Goal: Transaction & Acquisition: Purchase product/service

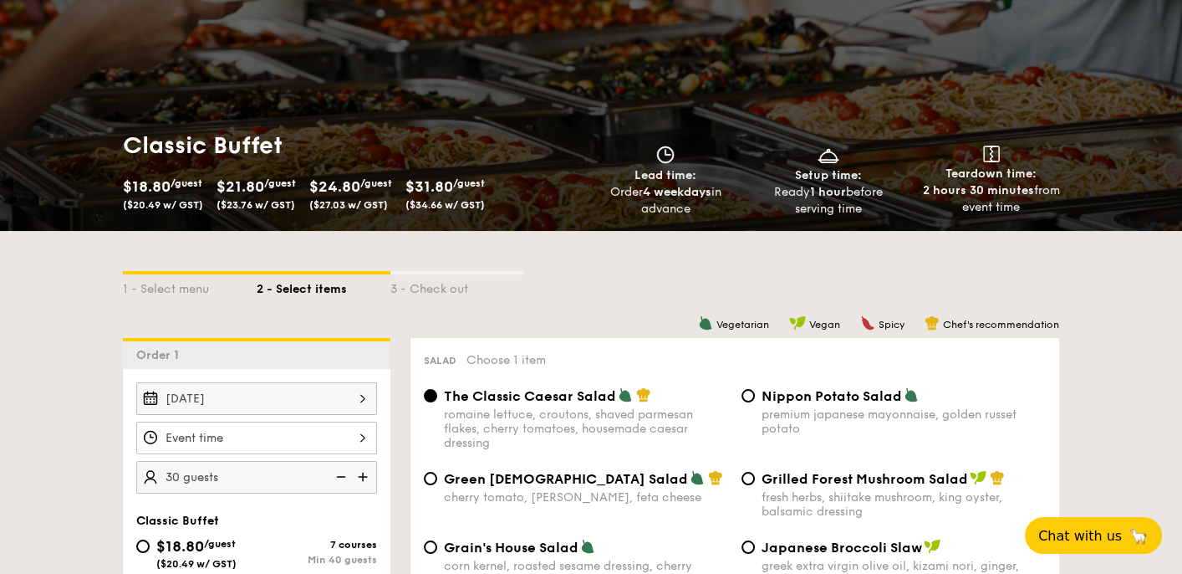
scroll to position [251, 0]
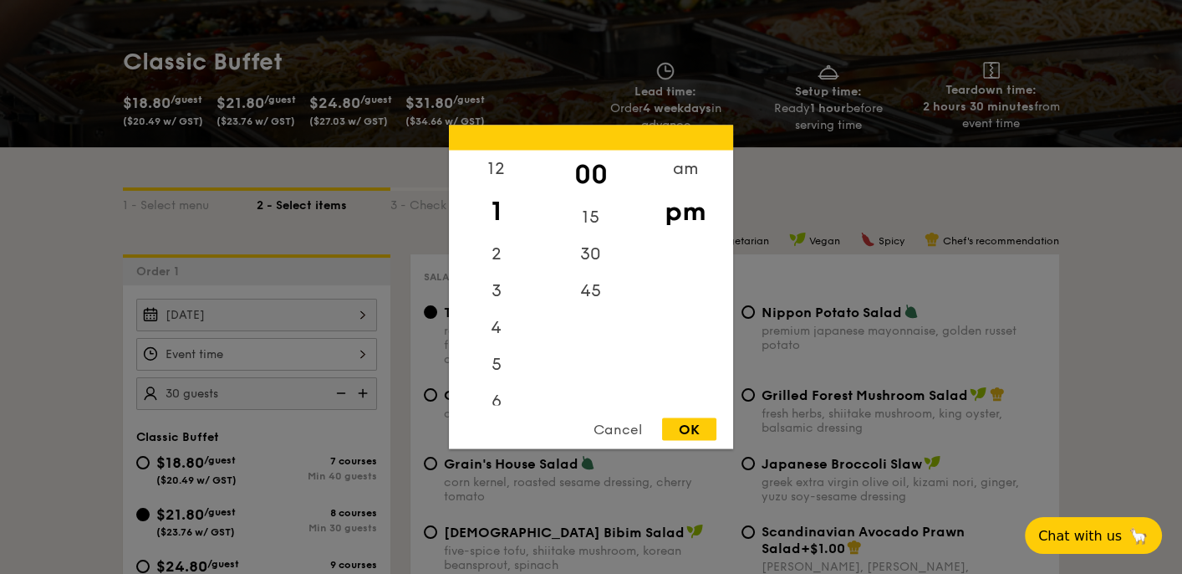
click at [283, 352] on div "12 1 2 3 4 5 6 7 8 9 10 11 00 15 30 45 am pm Cancel OK" at bounding box center [256, 354] width 241 height 33
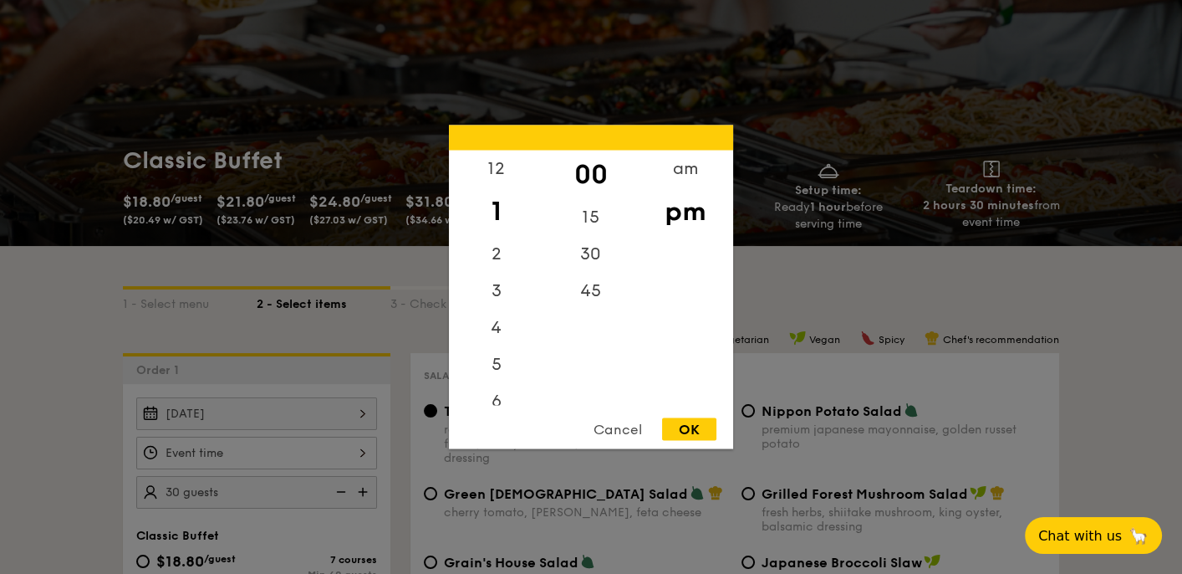
scroll to position [84, 0]
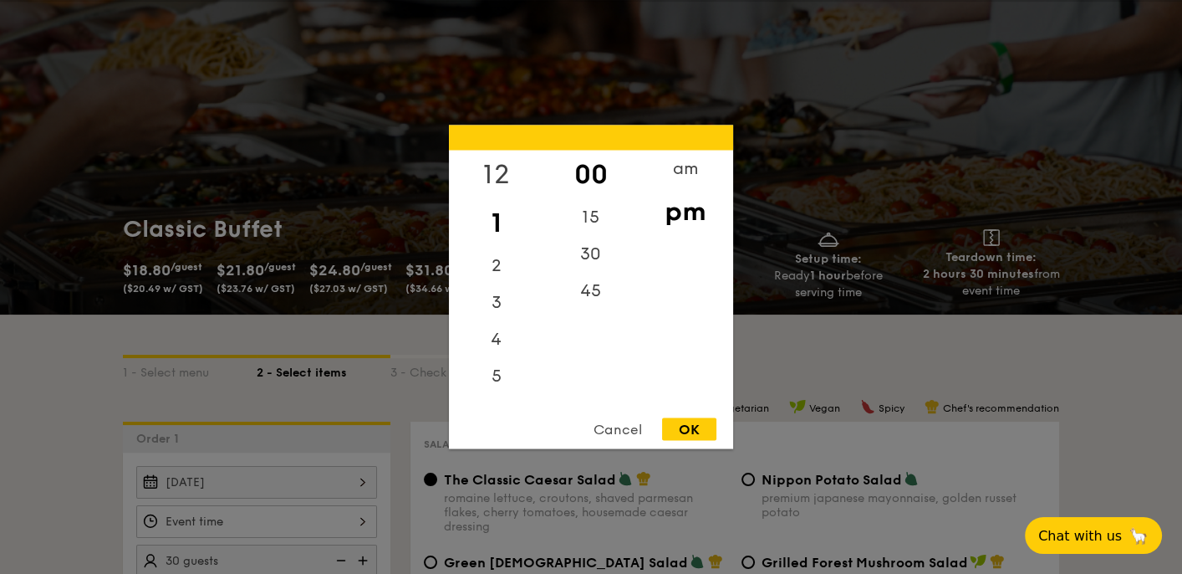
click at [498, 169] on div "12" at bounding box center [496, 174] width 94 height 48
drag, startPoint x: 498, startPoint y: 169, endPoint x: 501, endPoint y: 210, distance: 41.0
click at [501, 208] on div "12 1 2 3 4 5 6 7 8 9 10 11" at bounding box center [496, 277] width 94 height 255
drag, startPoint x: 501, startPoint y: 210, endPoint x: 497, endPoint y: 384, distance: 173.9
click at [497, 384] on div "12 1 2 3 4 5 6 7 8 9 10 11" at bounding box center [496, 277] width 94 height 255
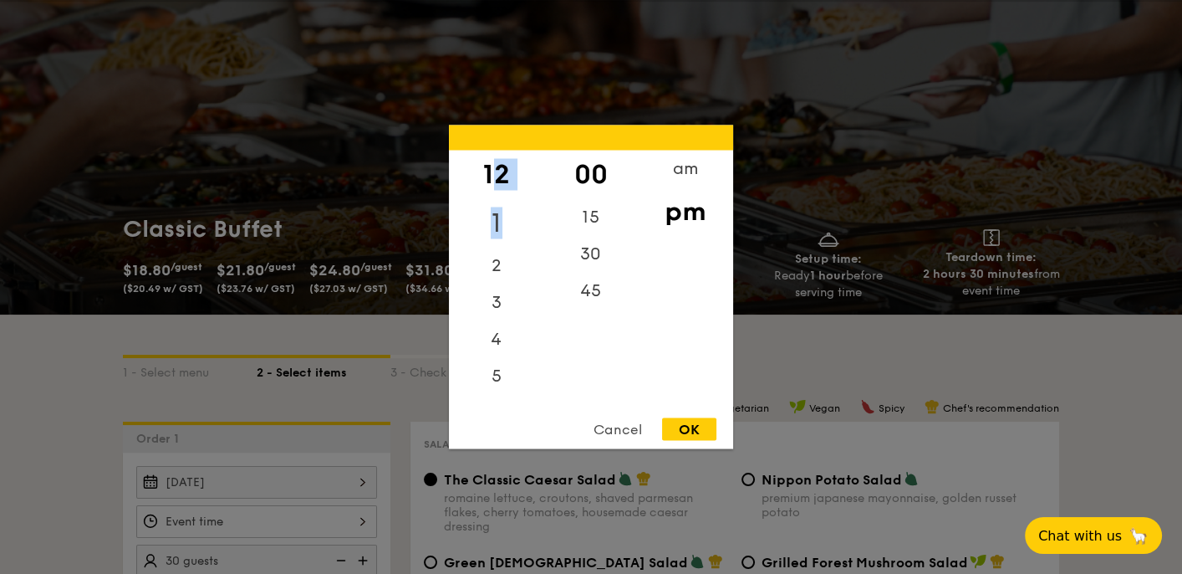
drag, startPoint x: 497, startPoint y: 384, endPoint x: 498, endPoint y: 209, distance: 174.7
click at [498, 208] on div "12 1 2 3 4 5 6 7 8 9 10 11" at bounding box center [496, 277] width 94 height 255
click at [510, 176] on div "12" at bounding box center [496, 174] width 94 height 48
click at [501, 355] on div "10" at bounding box center [496, 352] width 94 height 37
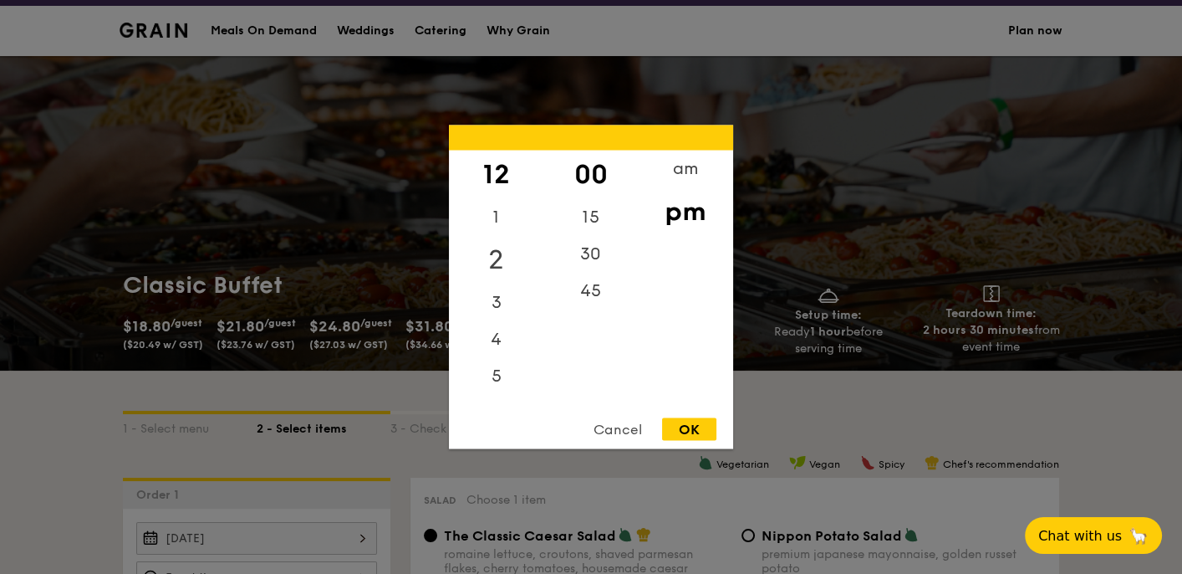
scroll to position [0, 0]
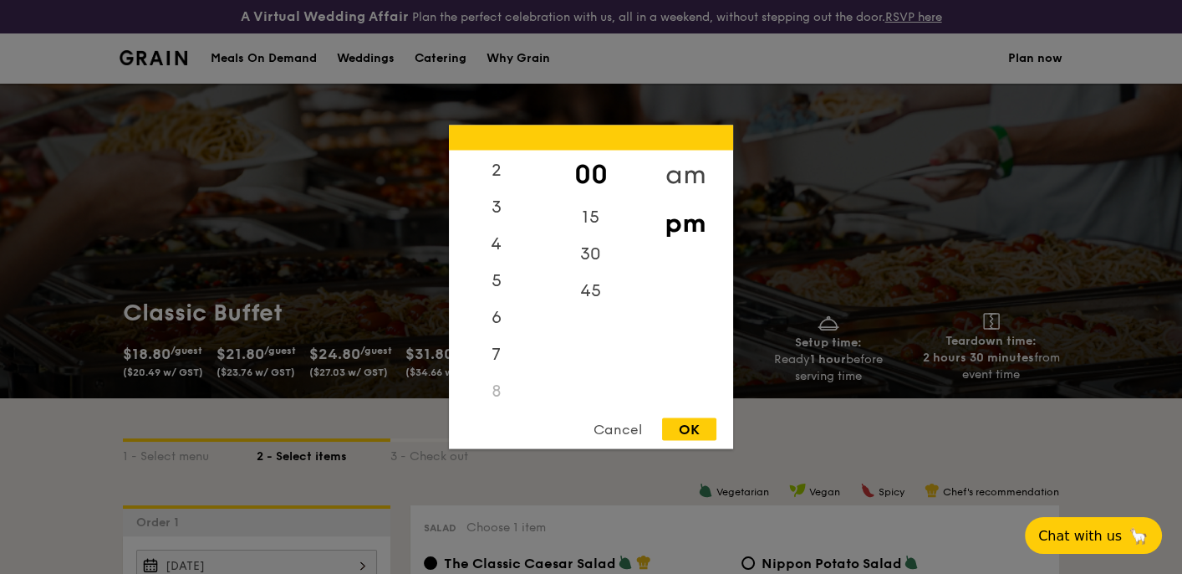
click at [679, 173] on div "am" at bounding box center [685, 174] width 94 height 48
click at [498, 359] on div "10" at bounding box center [496, 358] width 94 height 48
click at [584, 166] on div "00" at bounding box center [590, 168] width 94 height 37
click at [585, 245] on div "30" at bounding box center [590, 248] width 94 height 48
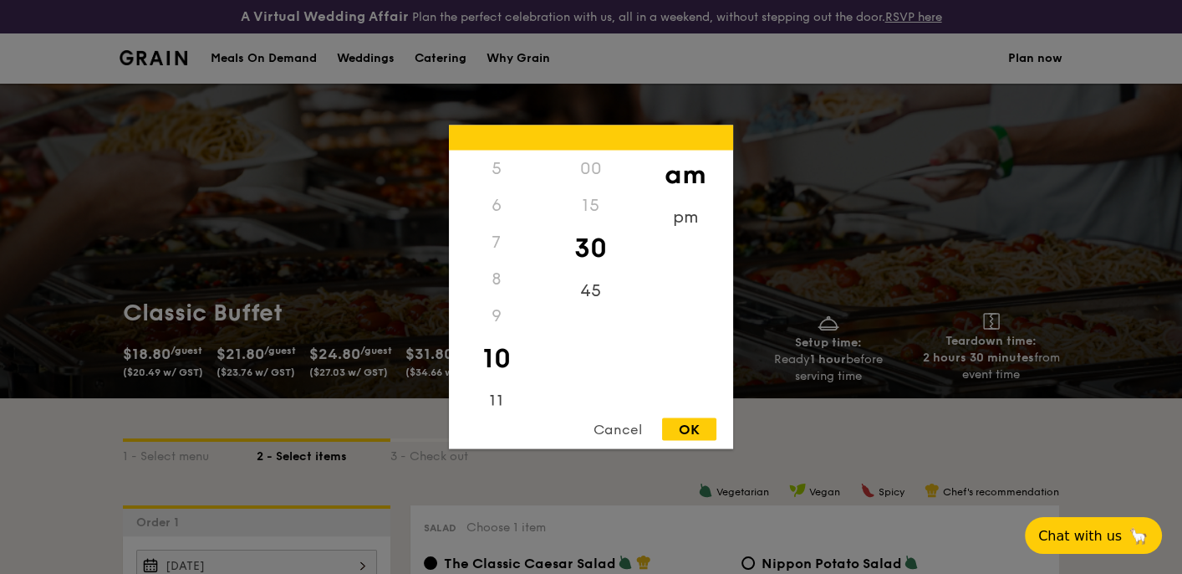
click at [689, 433] on div "OK" at bounding box center [689, 429] width 54 height 23
type input "10:30AM"
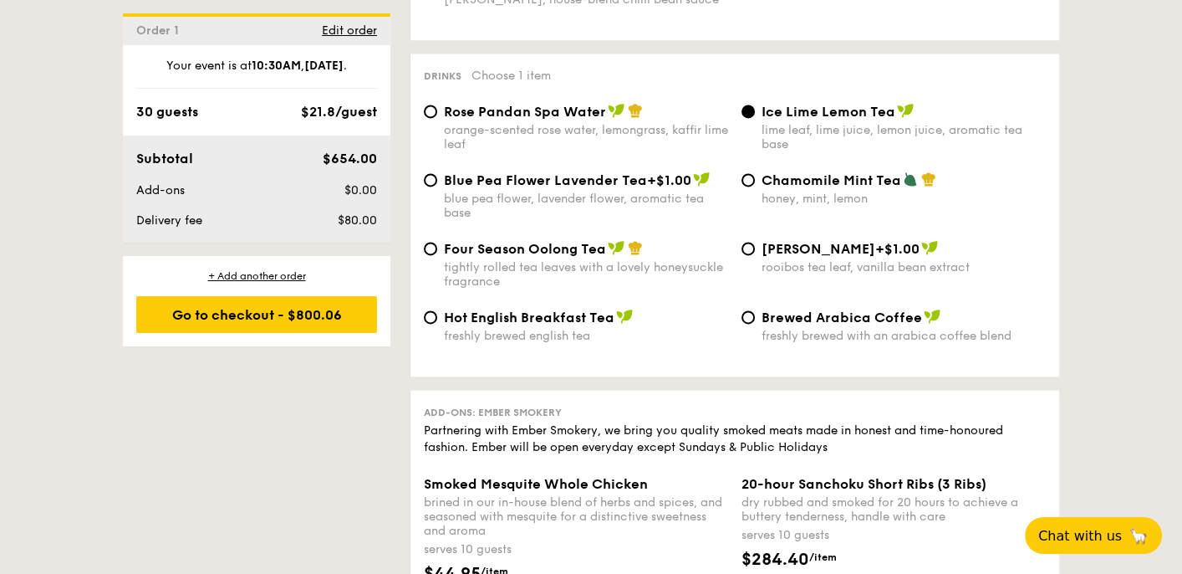
scroll to position [3177, 0]
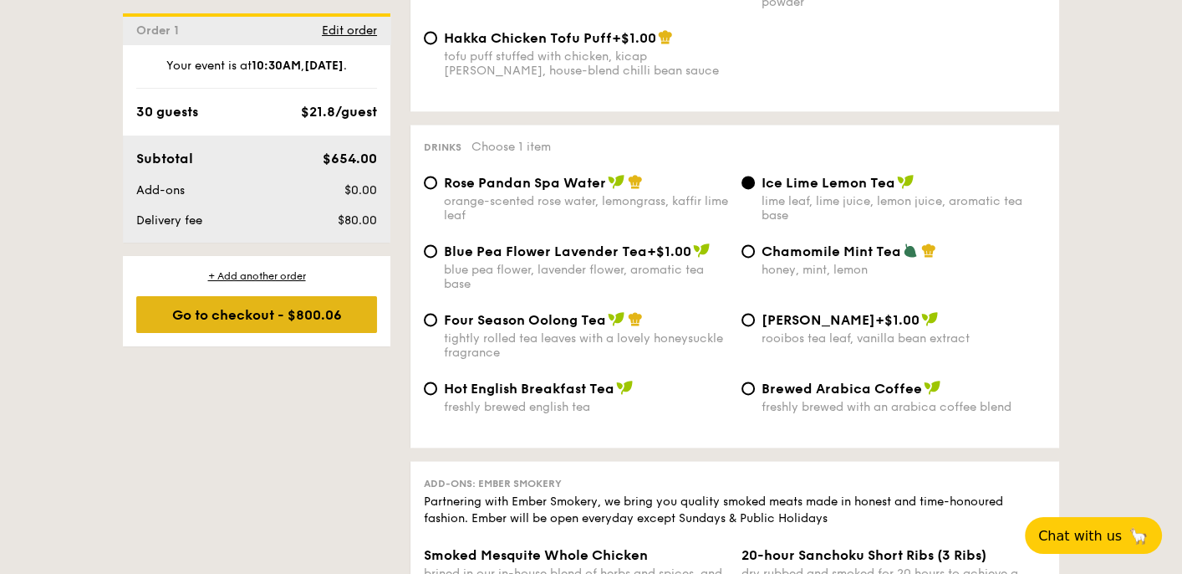
click at [235, 312] on div "Go to checkout - $800.06" at bounding box center [256, 314] width 241 height 37
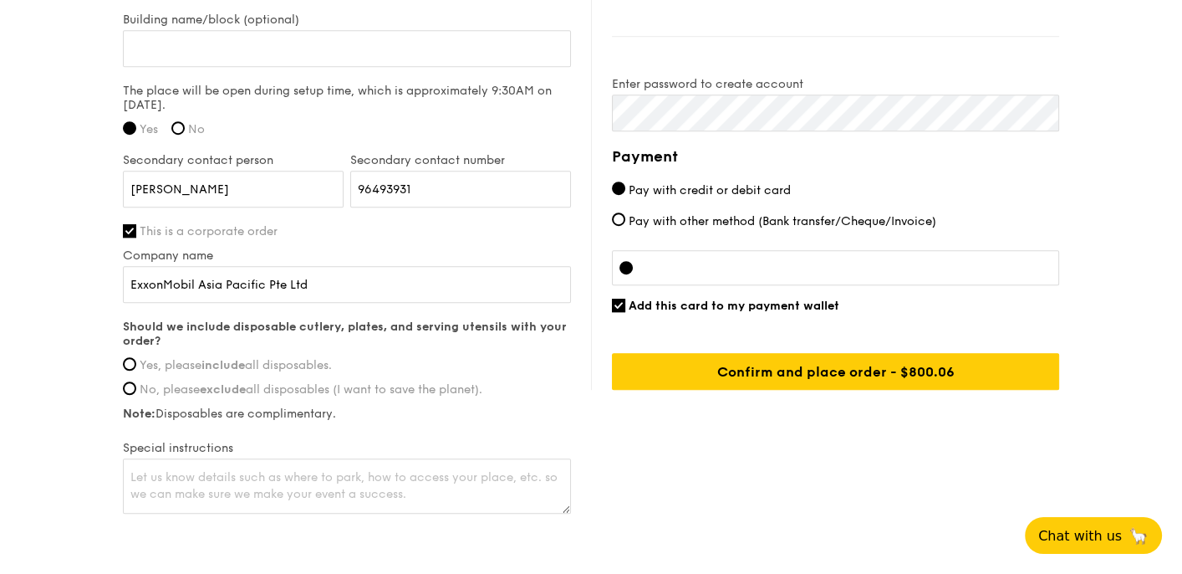
scroll to position [1419, 0]
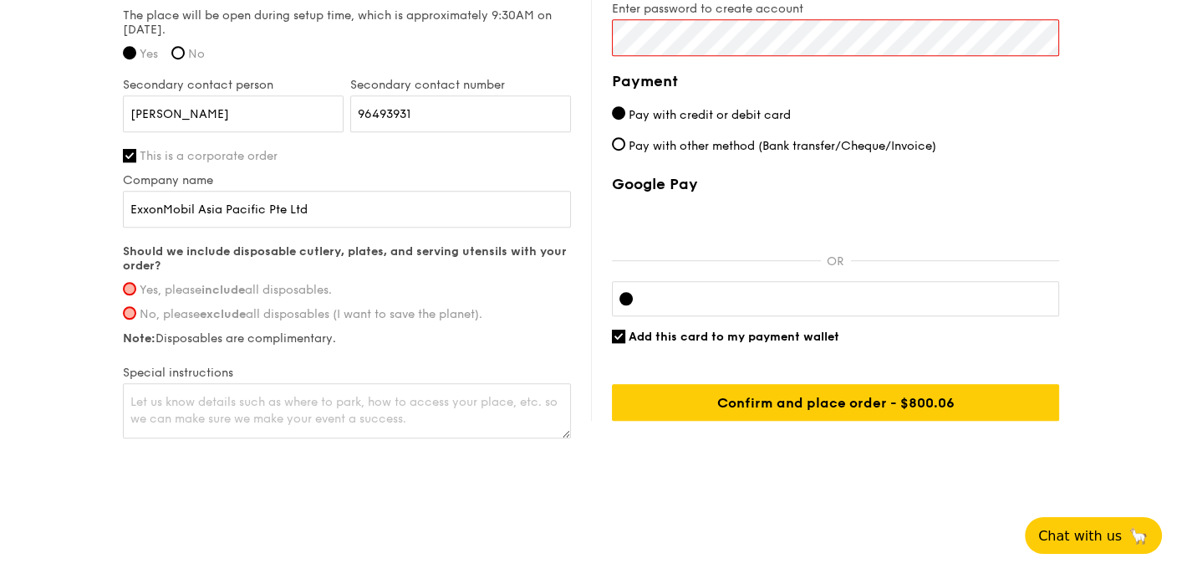
click at [131, 286] on input "Yes, please include all disposables." at bounding box center [129, 288] width 13 height 13
radio input "true"
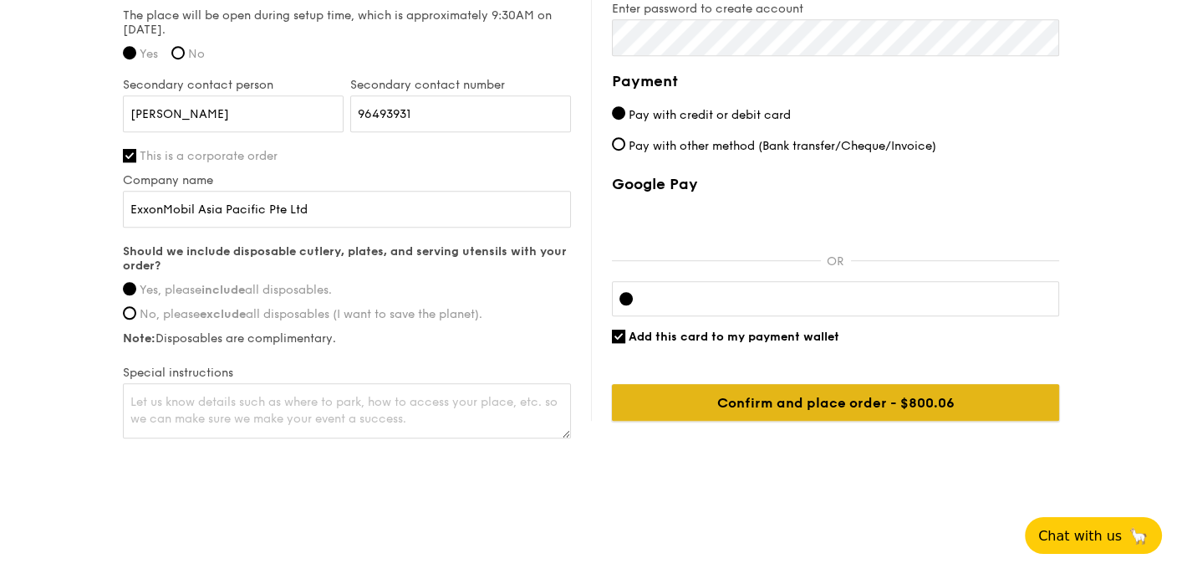
click at [849, 407] on input "Confirm and place order - $800.06" at bounding box center [835, 402] width 447 height 37
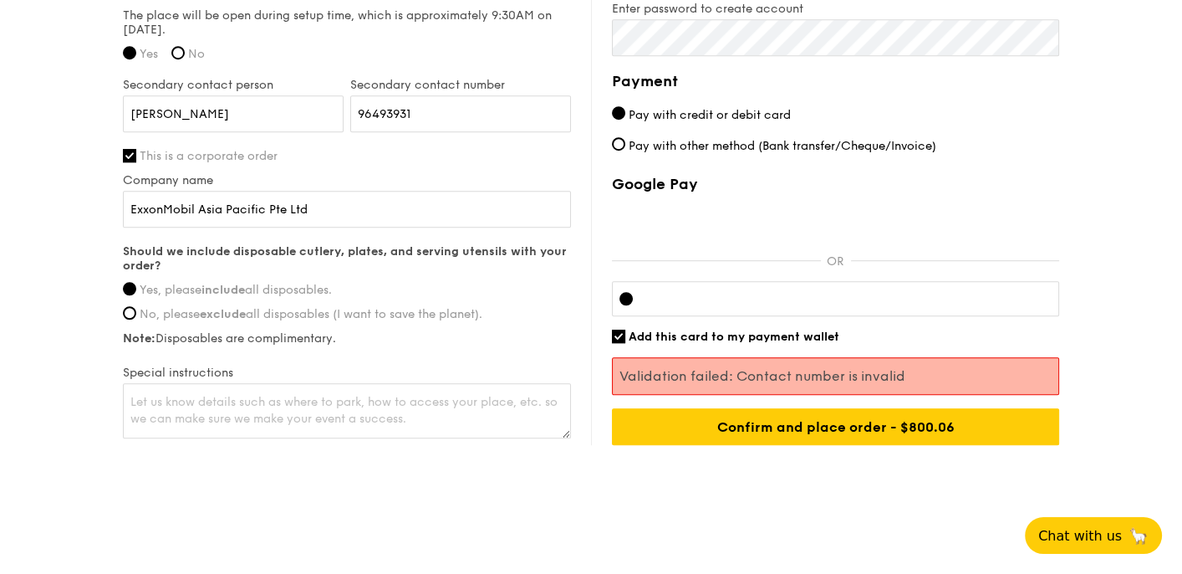
click at [624, 298] on div at bounding box center [625, 298] width 13 height 13
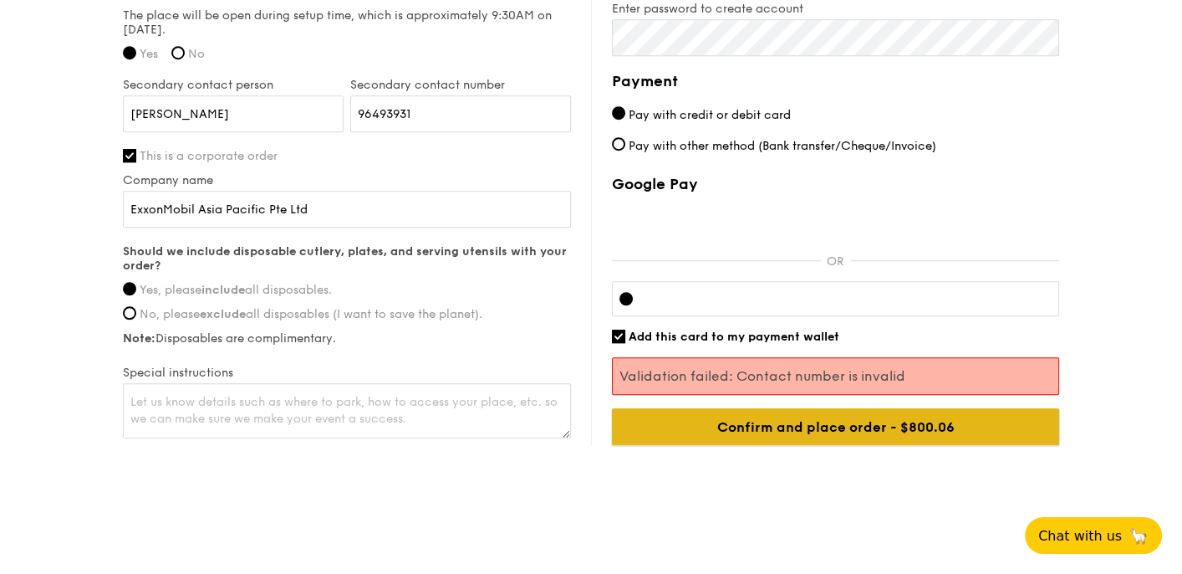
click at [839, 428] on input "Confirm and place order - $800.06" at bounding box center [835, 426] width 447 height 37
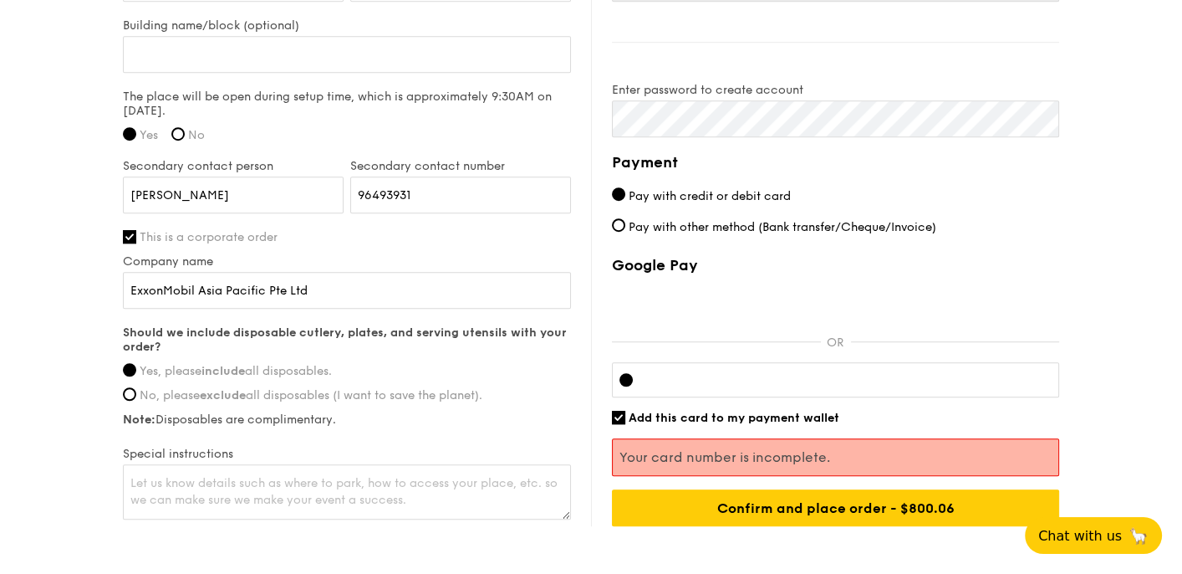
scroll to position [1421, 0]
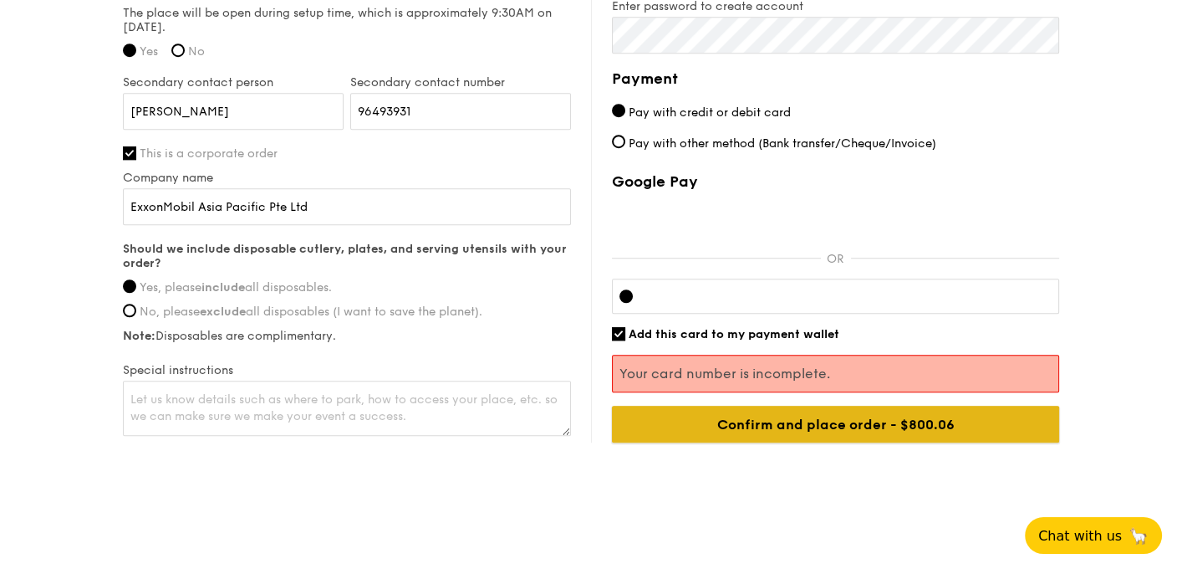
click at [840, 417] on input "Confirm and place order - $800.06" at bounding box center [835, 423] width 447 height 37
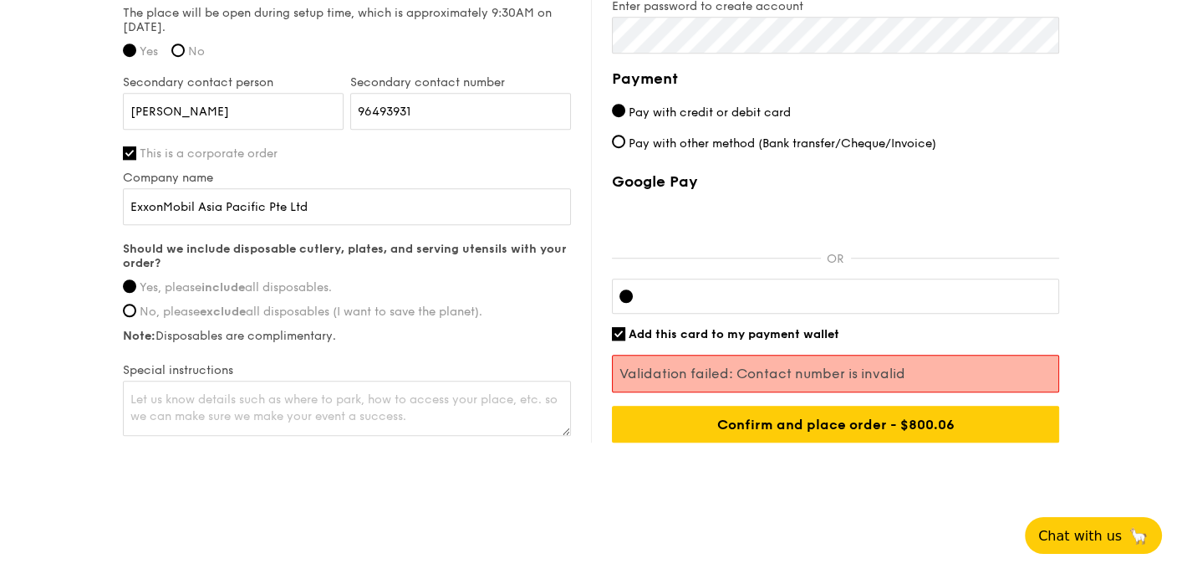
click at [779, 377] on p "Validation failed: Contact number is invalid" at bounding box center [835, 373] width 432 height 16
click at [304, 406] on textarea at bounding box center [347, 407] width 448 height 55
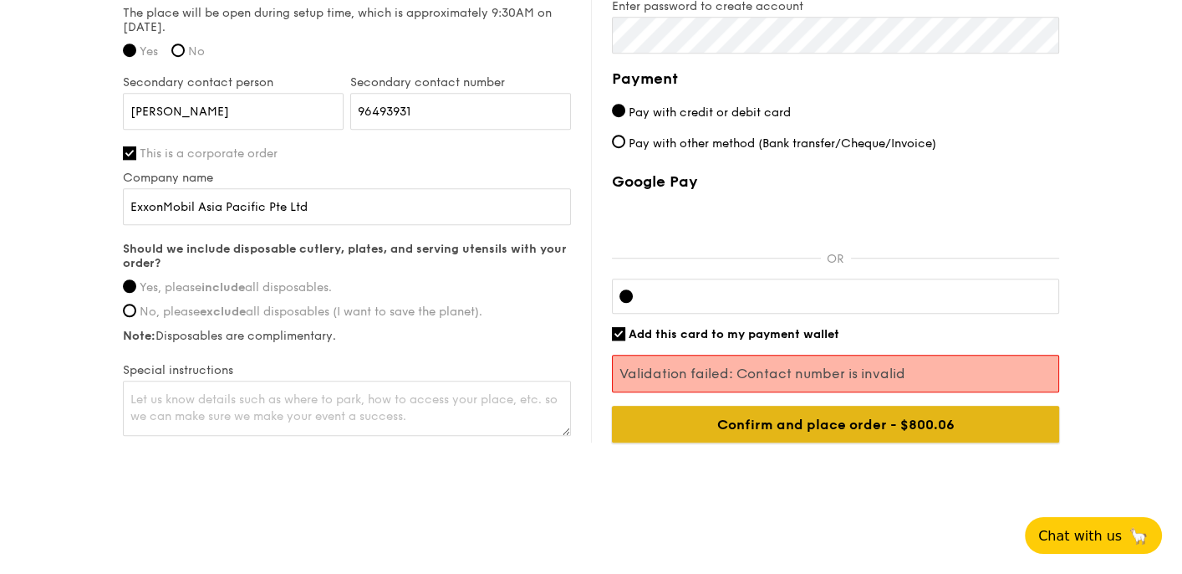
click at [822, 425] on input "Confirm and place order - $800.06" at bounding box center [835, 423] width 447 height 37
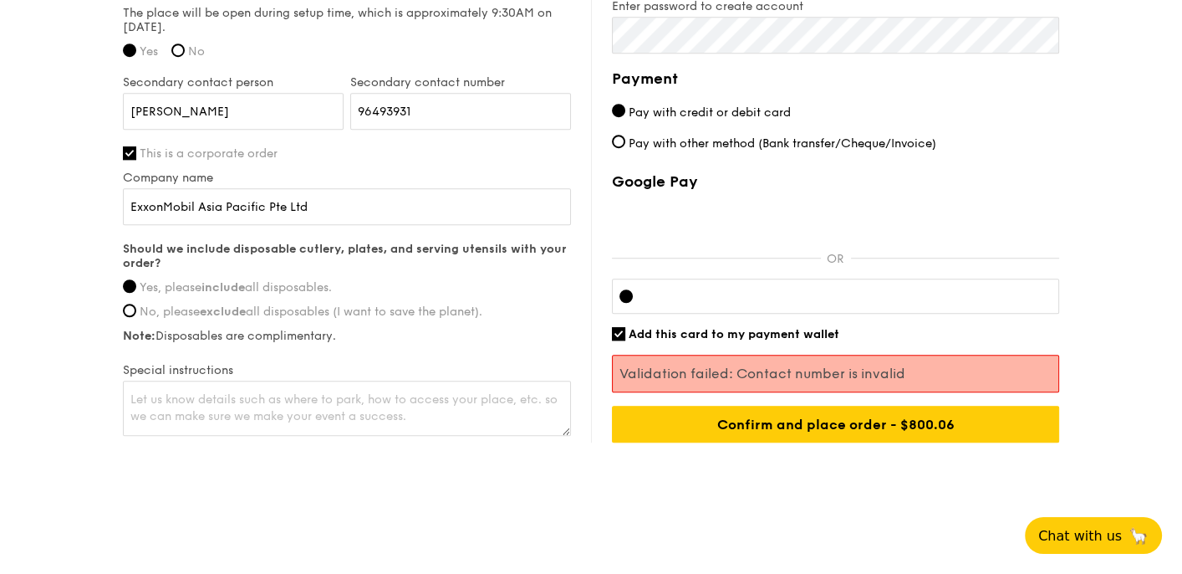
click at [681, 142] on span "Pay with other method (Bank transfer/Cheque/Invoice)" at bounding box center [783, 143] width 308 height 14
click at [625, 142] on input "Pay with other method (Bank transfer/Cheque/Invoice)" at bounding box center [618, 141] width 13 height 13
radio input "true"
click at [682, 114] on span "Pay with credit or debit card" at bounding box center [710, 112] width 162 height 14
click at [625, 114] on input "Pay with credit or debit card" at bounding box center [618, 110] width 13 height 13
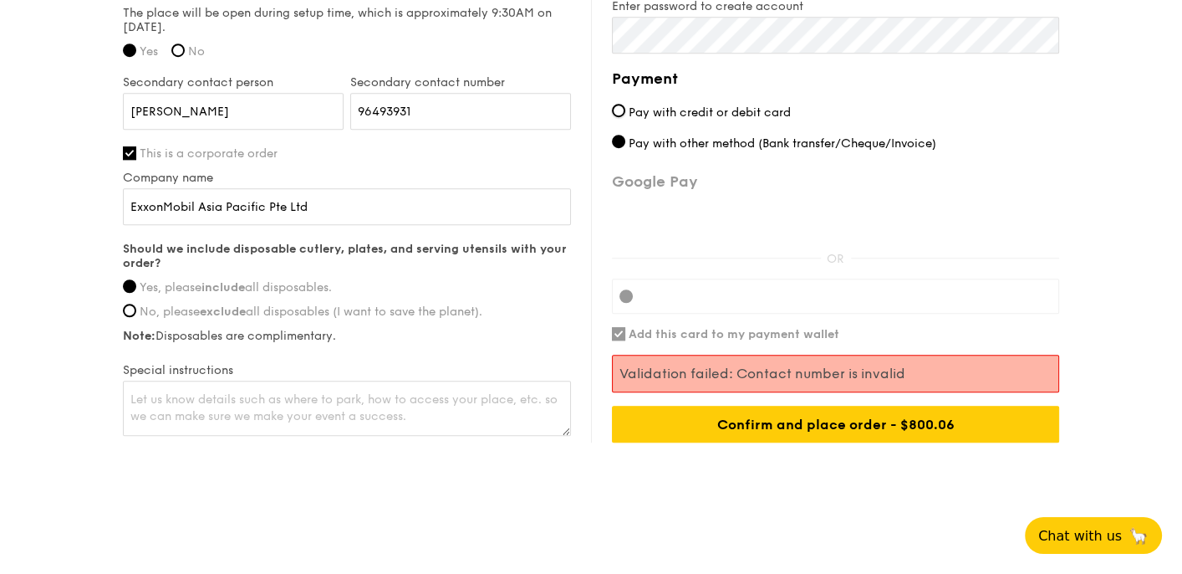
radio input "true"
click at [621, 331] on input "Add this card to my payment wallet" at bounding box center [618, 333] width 13 height 13
checkbox input "false"
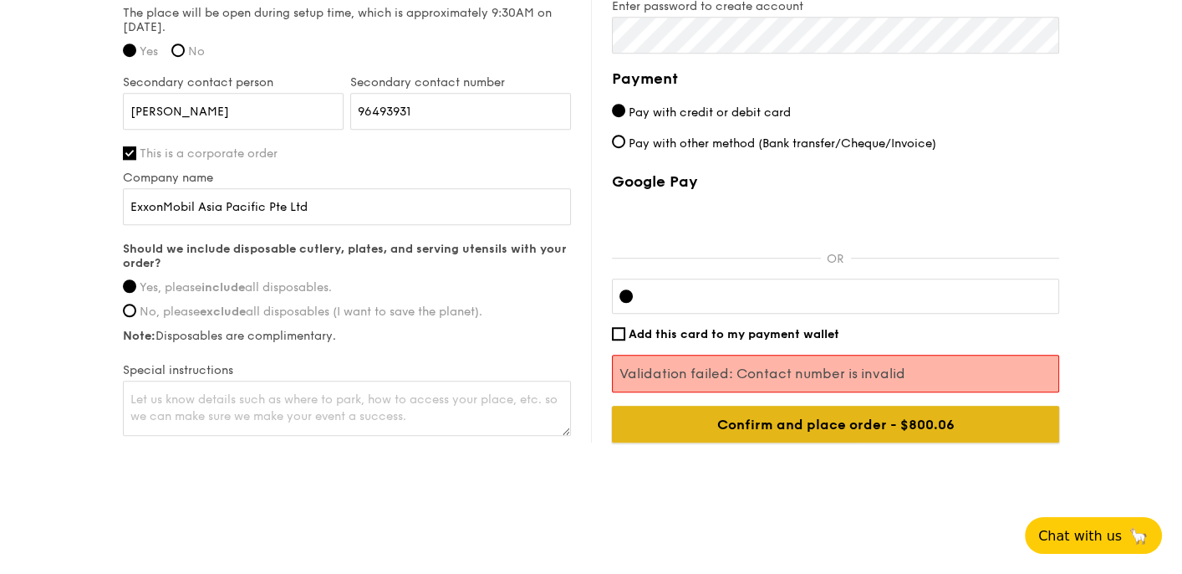
click at [844, 426] on input "Confirm and place order - $800.06" at bounding box center [835, 423] width 447 height 37
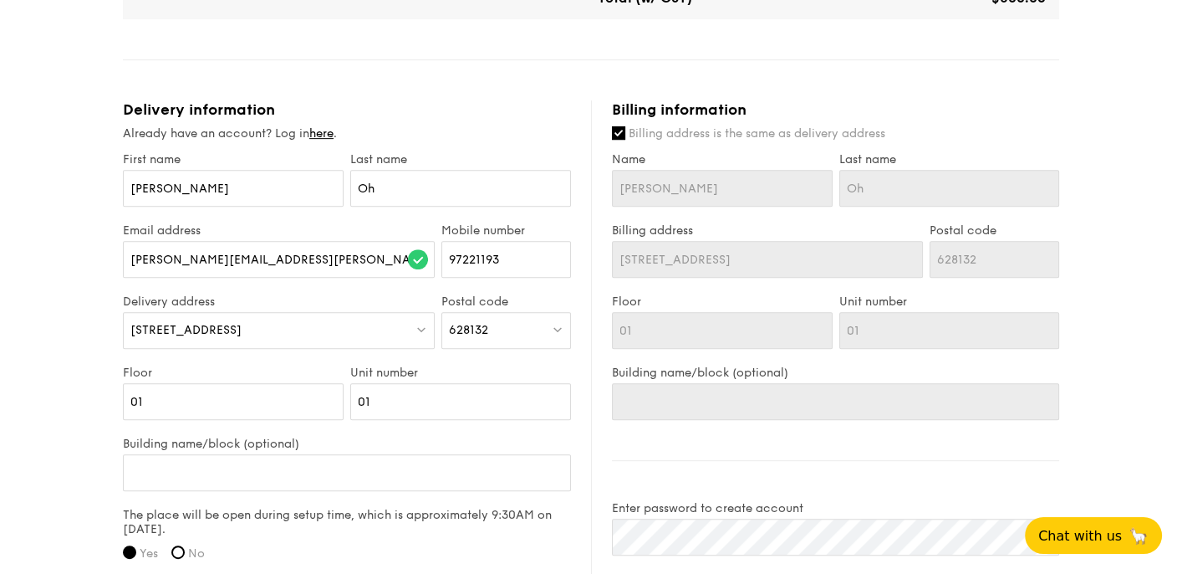
scroll to position [1087, 0]
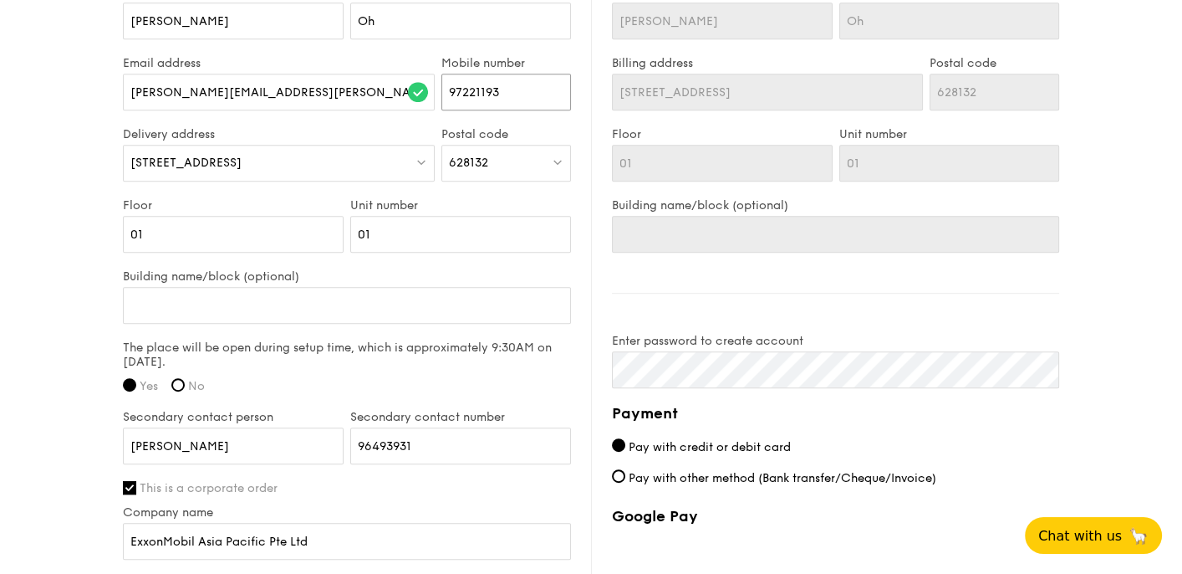
click at [543, 88] on input "97221193" at bounding box center [506, 92] width 130 height 37
click at [445, 88] on input "97221193" at bounding box center [506, 92] width 130 height 37
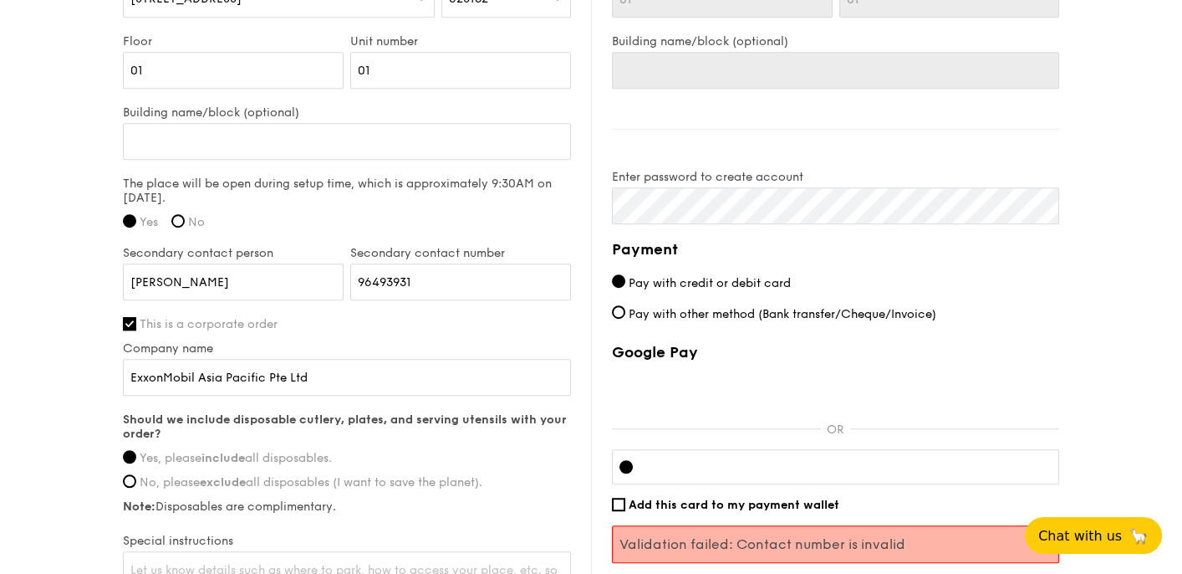
scroll to position [1338, 0]
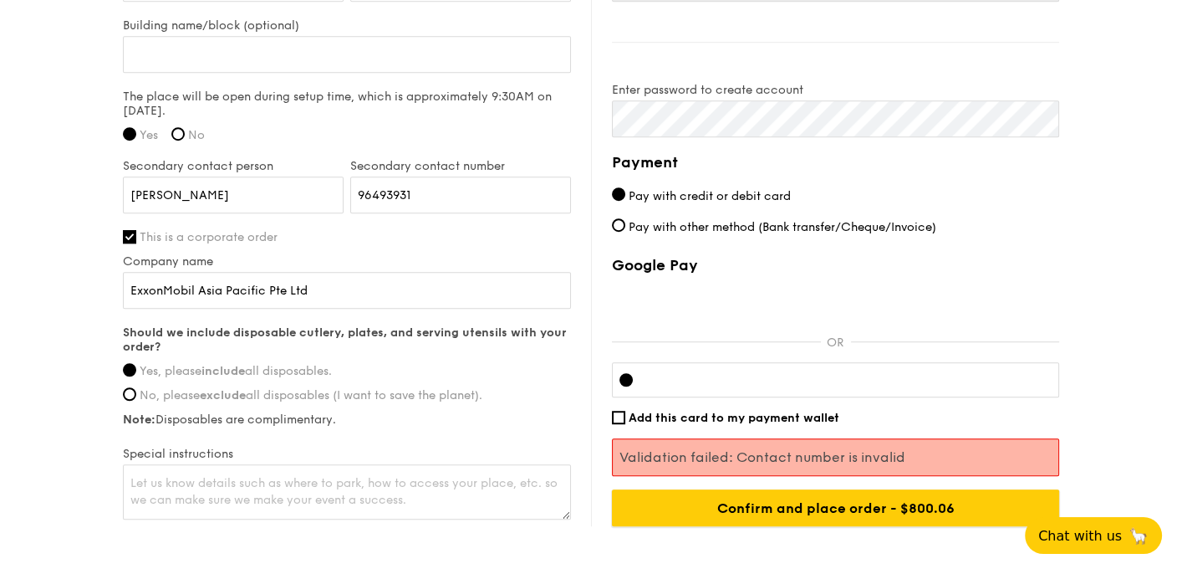
click at [842, 509] on div "Delivery information Already have an account? Log in here . First name Amy Last…" at bounding box center [591, 104] width 936 height 844
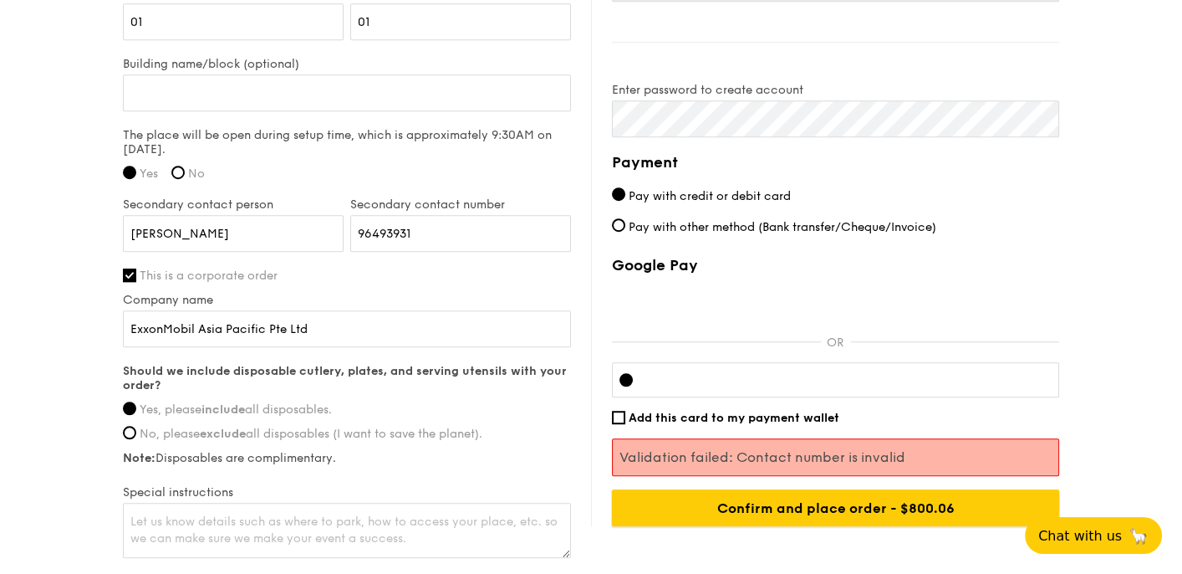
scroll to position [1375, 0]
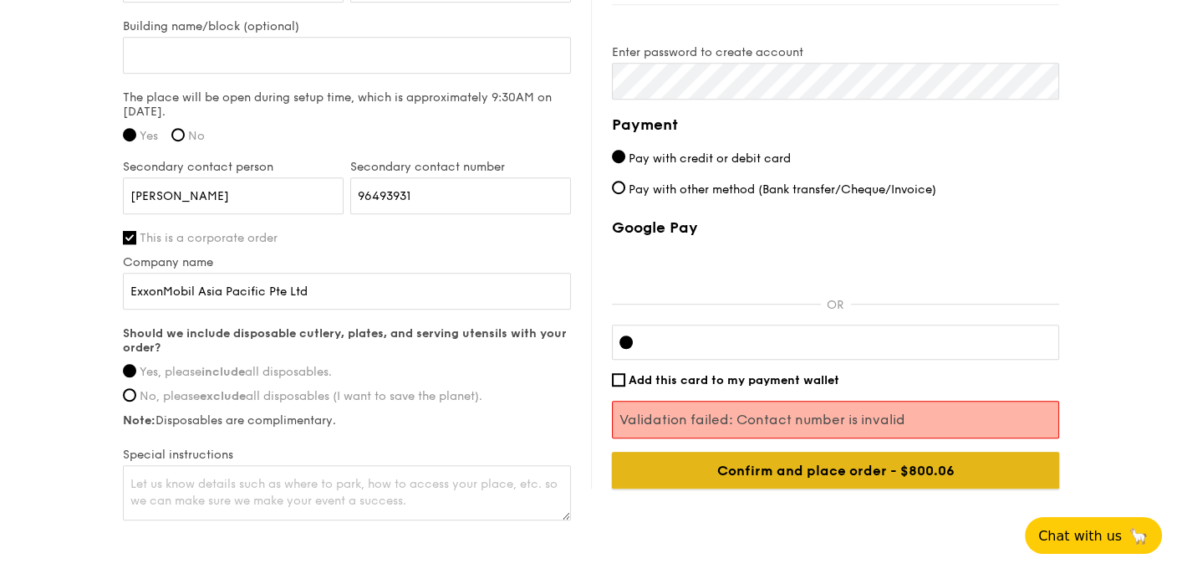
click at [832, 467] on input "Confirm and place order - $800.06" at bounding box center [835, 469] width 447 height 37
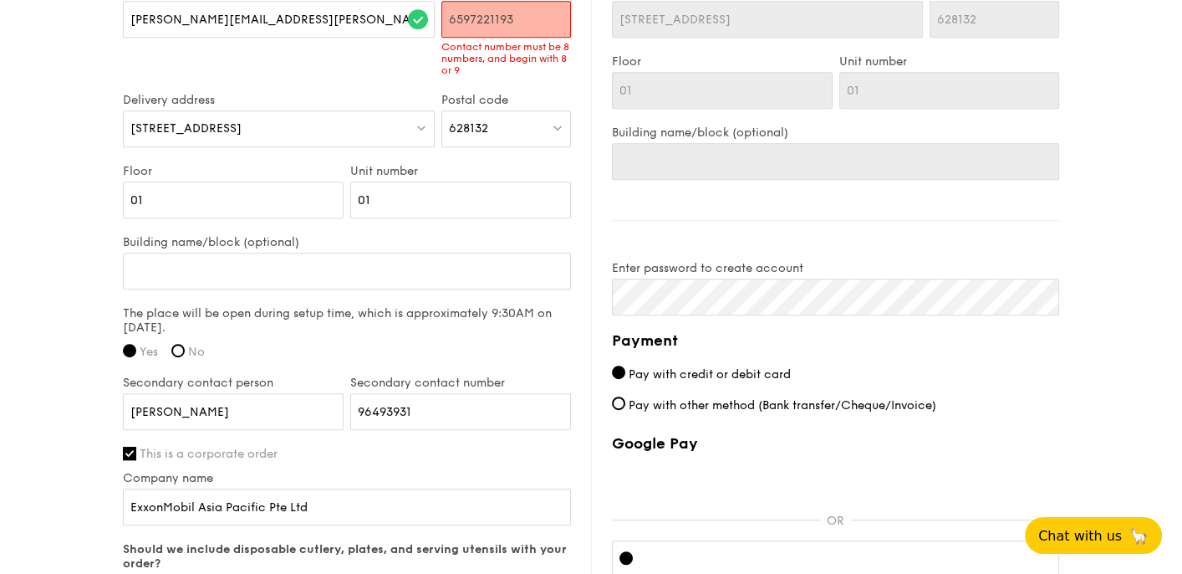
scroll to position [1076, 0]
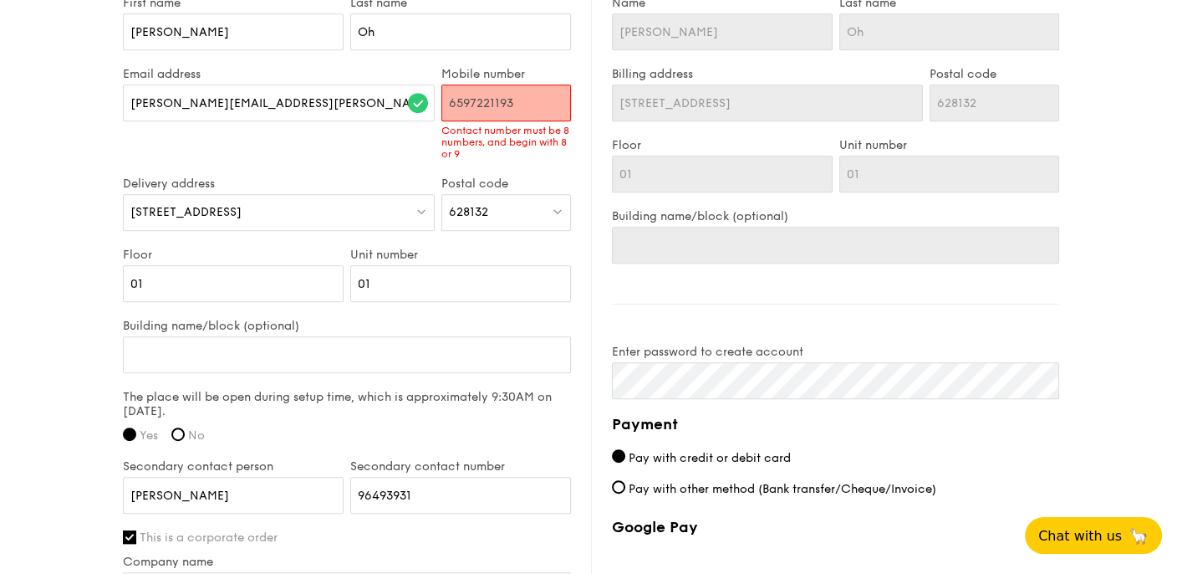
click at [528, 96] on input "6597221193" at bounding box center [506, 102] width 130 height 37
type input "6"
click at [1020, 340] on div "Billing information Billing address is the same as delivery address Name Amy La…" at bounding box center [825, 353] width 468 height 819
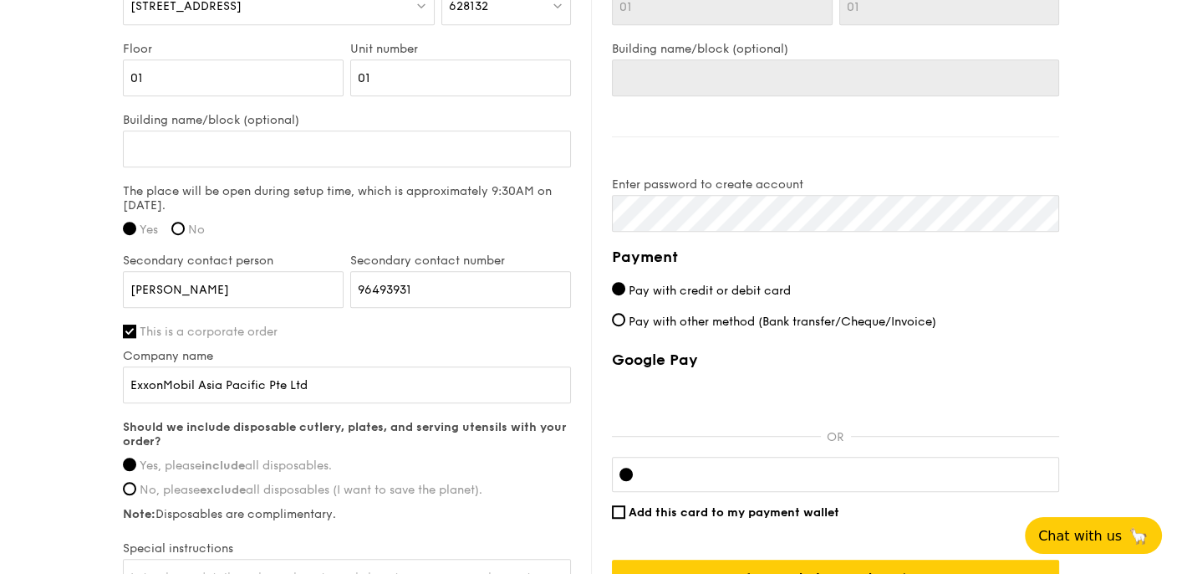
scroll to position [1410, 0]
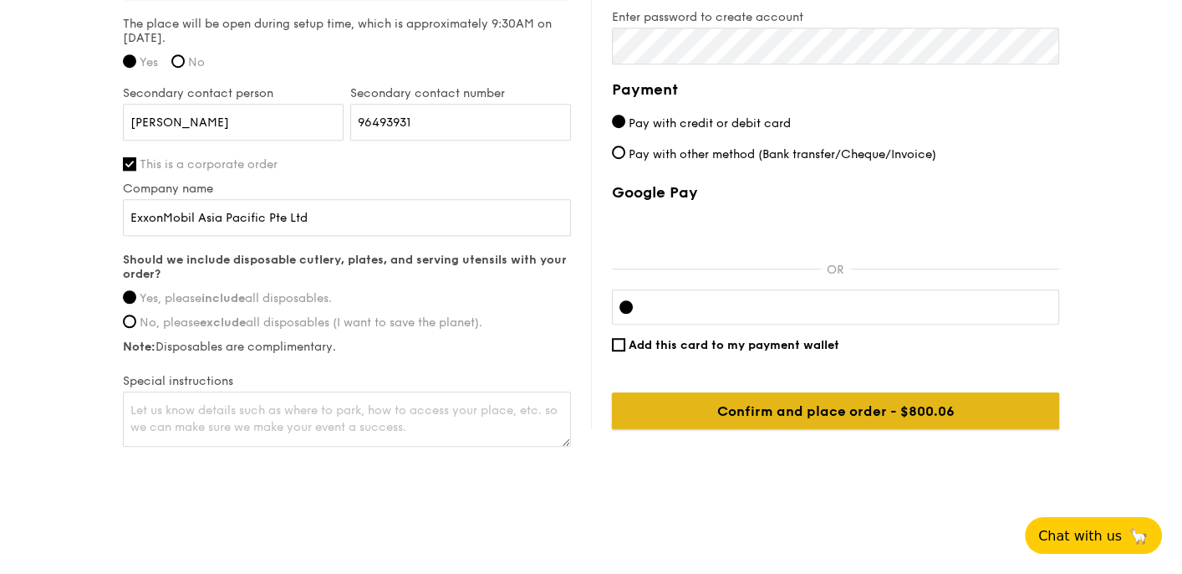
click at [838, 405] on input "Confirm and place order - $800.06" at bounding box center [835, 410] width 447 height 37
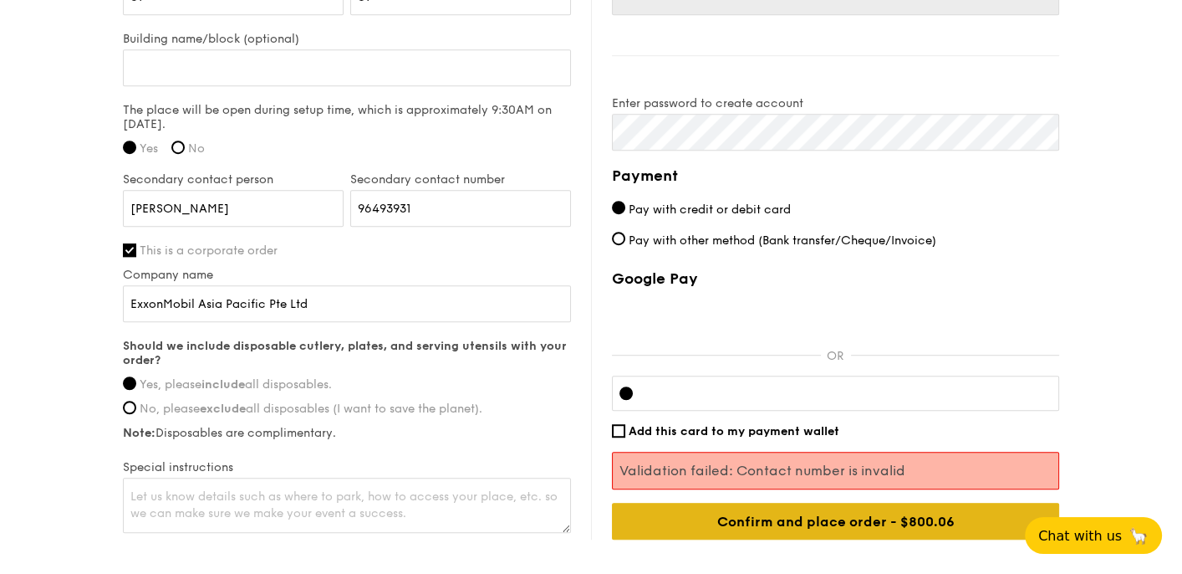
scroll to position [1421, 0]
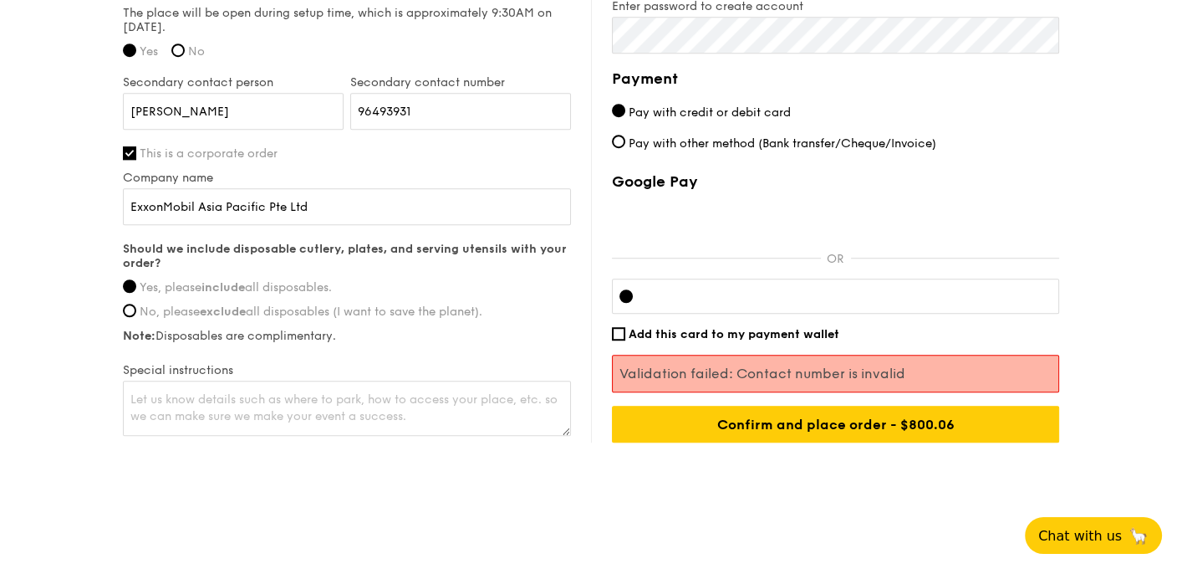
click at [676, 302] on div at bounding box center [835, 295] width 447 height 35
click at [727, 302] on div at bounding box center [835, 295] width 447 height 35
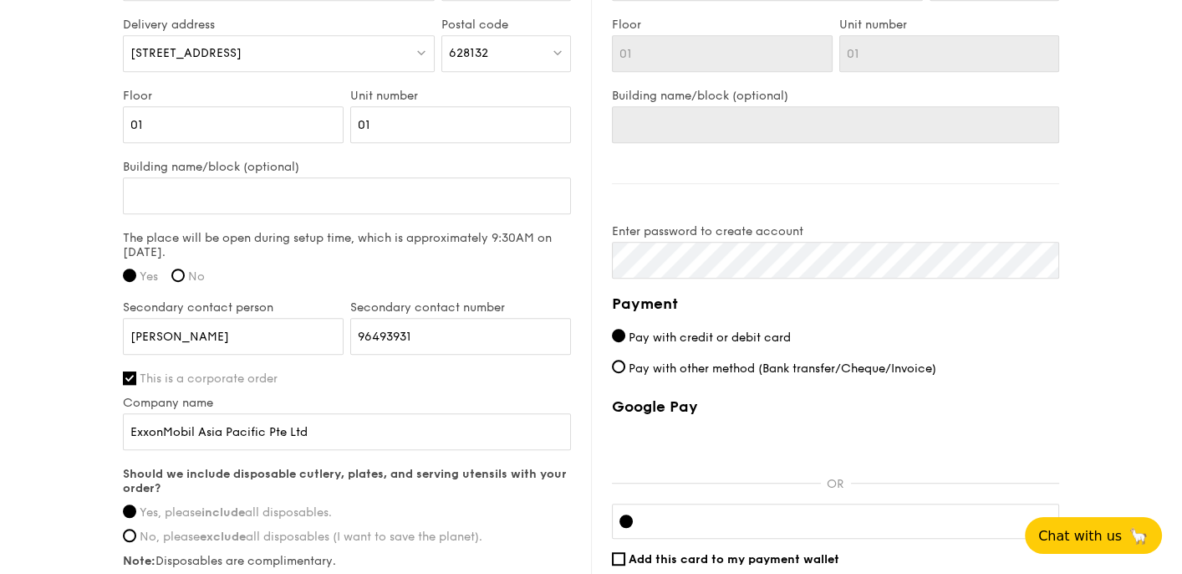
scroll to position [1170, 0]
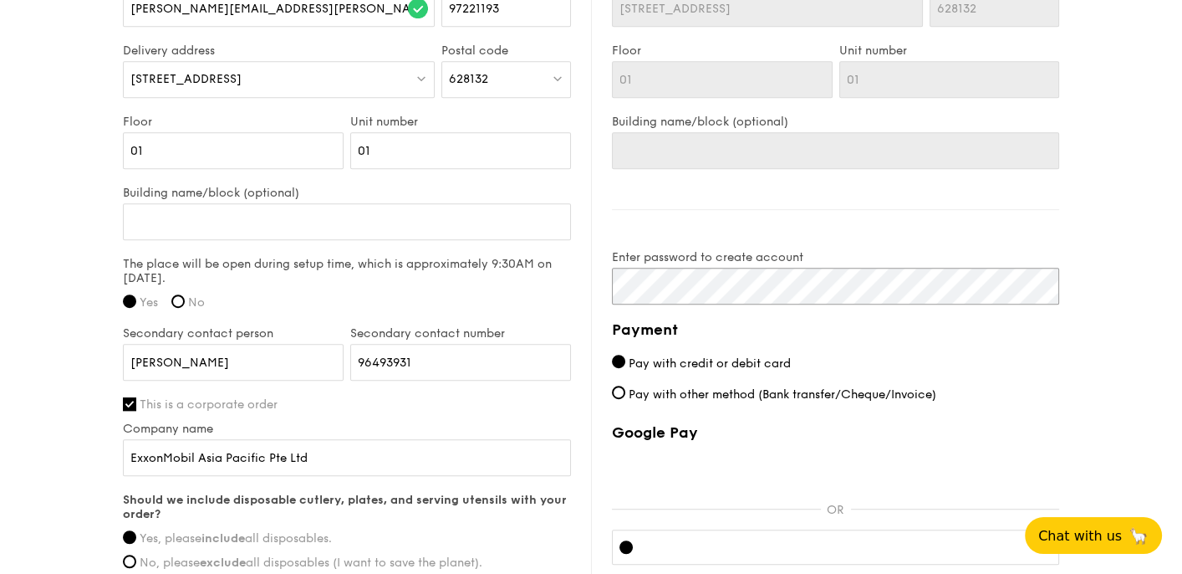
click at [559, 278] on div "Delivery information Already have an account? Log in here . First name Amy Last…" at bounding box center [591, 272] width 936 height 844
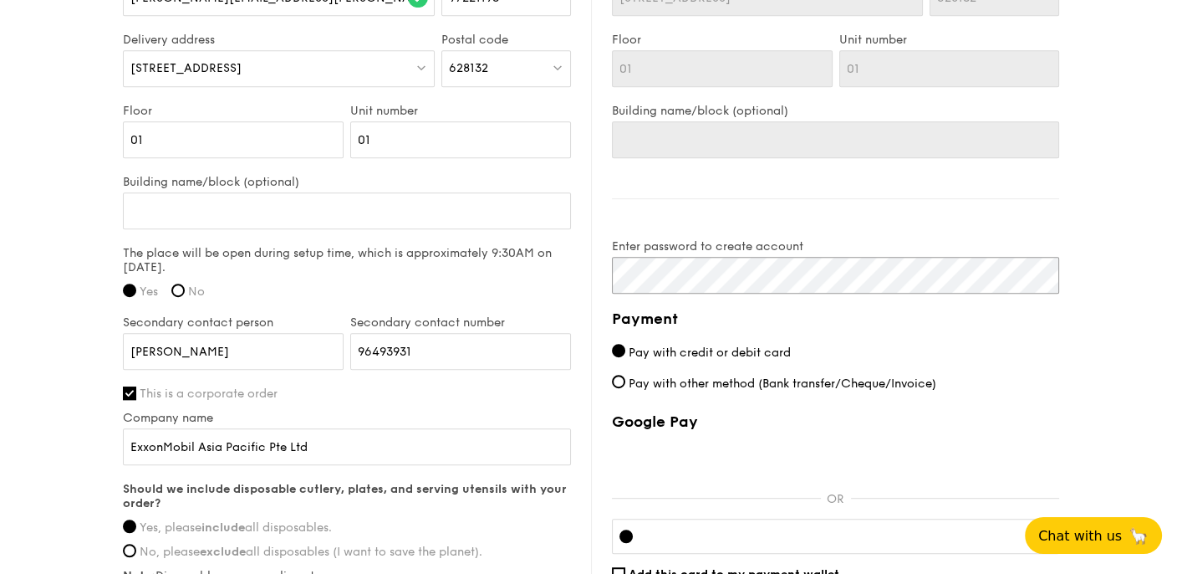
scroll to position [1421, 0]
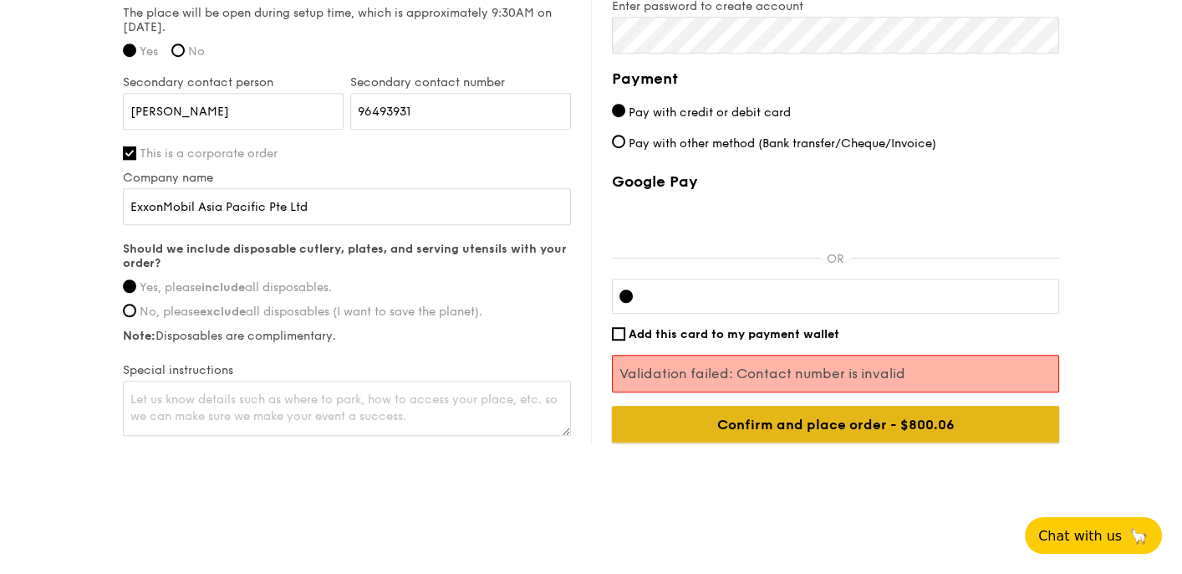
click at [849, 417] on input "Confirm and place order - $800.06" at bounding box center [835, 423] width 447 height 37
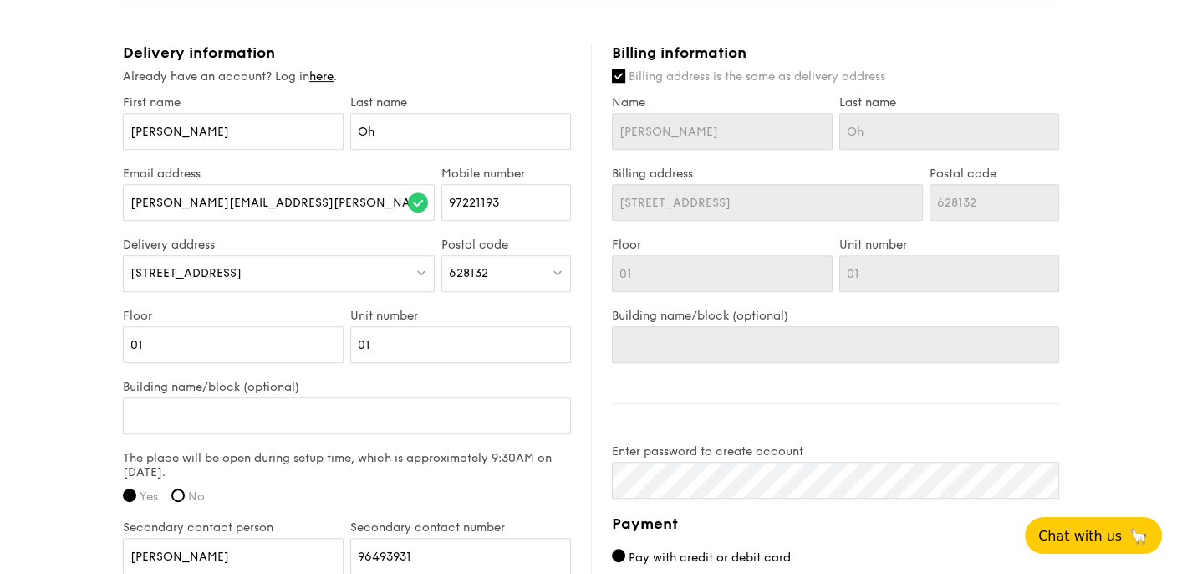
scroll to position [1003, 0]
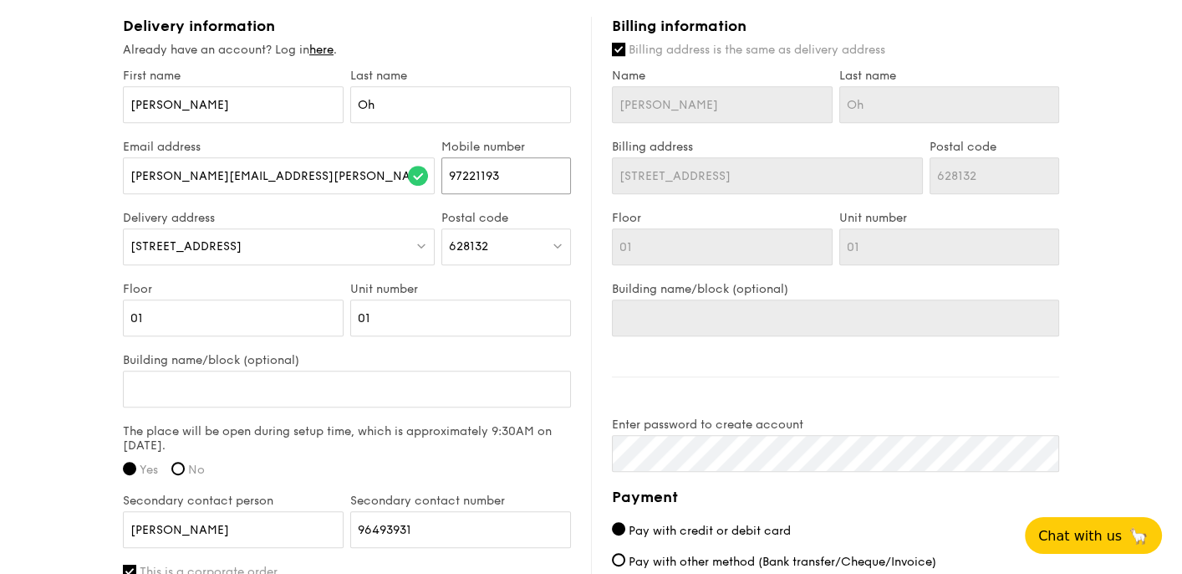
click at [523, 161] on input "97221193" at bounding box center [506, 175] width 130 height 37
click at [531, 247] on div "628132" at bounding box center [506, 246] width 130 height 37
click at [531, 247] on input "search" at bounding box center [506, 247] width 128 height 37
click at [585, 267] on div "Delivery information Already have an account? Log in here . First name Amy Last…" at bounding box center [357, 437] width 468 height 840
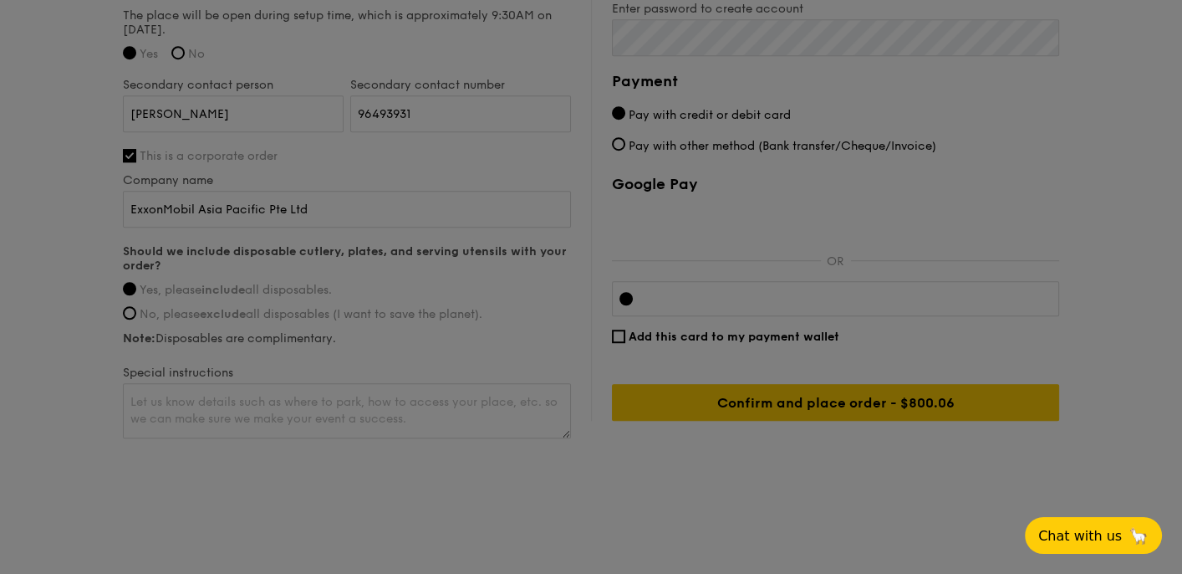
scroll to position [1421, 0]
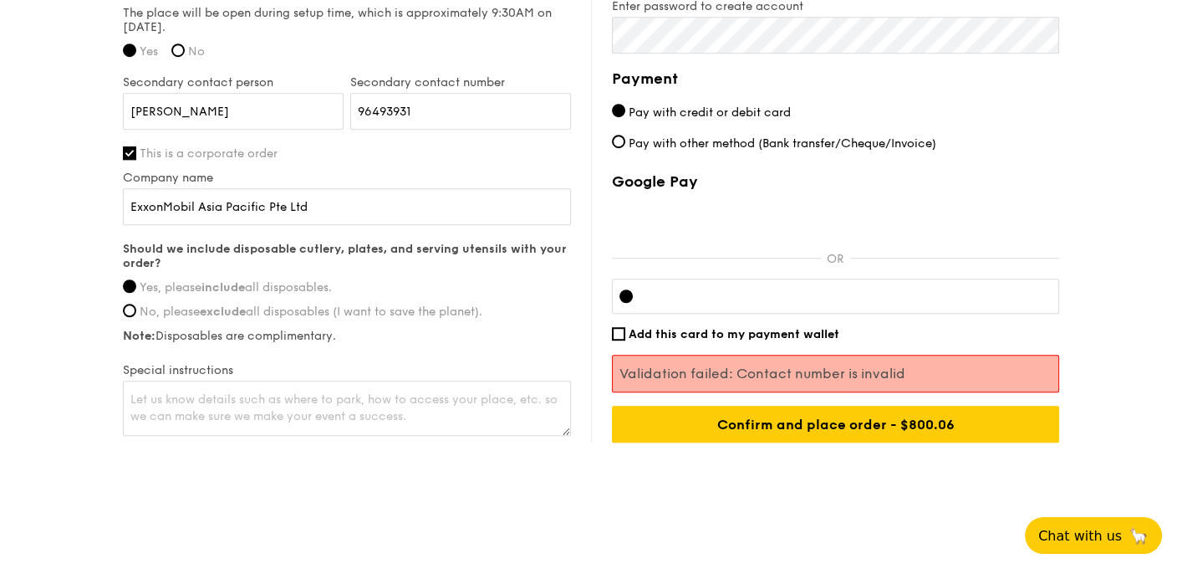
click at [1038, 91] on div "Payment Pay with credit or debit card Pay with other method (Bank transfer/Cheq…" at bounding box center [835, 254] width 447 height 375
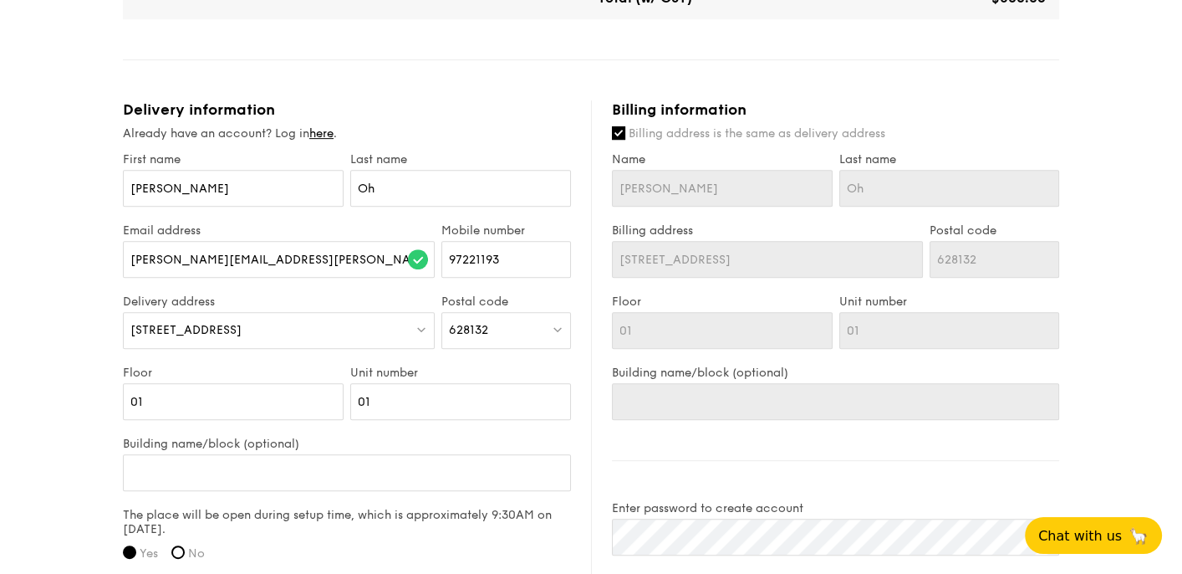
scroll to position [1003, 0]
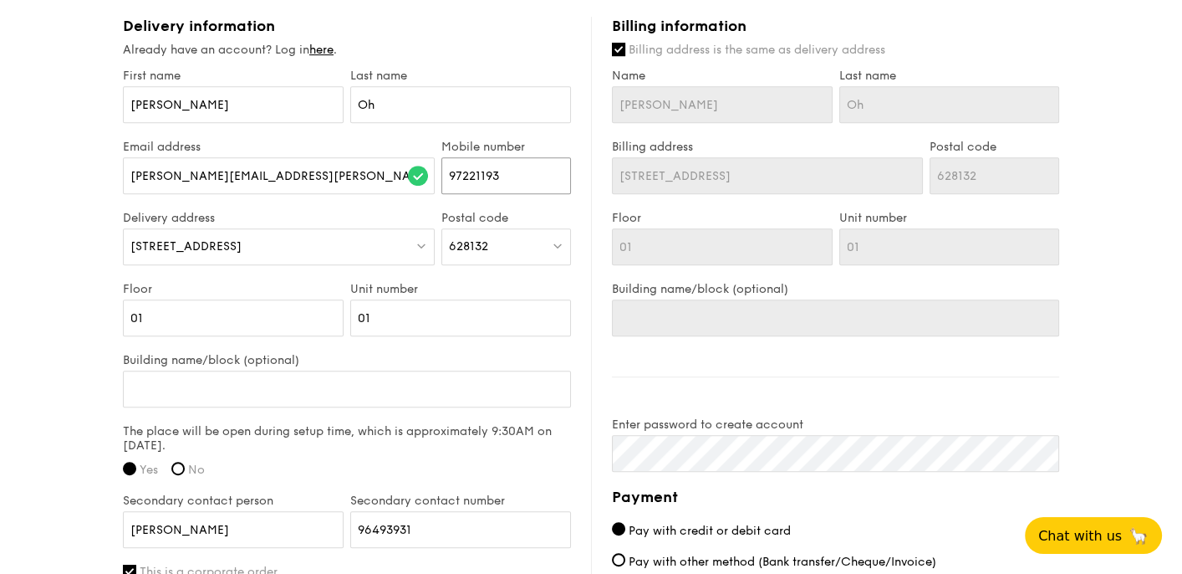
click at [502, 161] on input "97221193" at bounding box center [506, 175] width 130 height 37
drag, startPoint x: 517, startPoint y: 169, endPoint x: 416, endPoint y: 170, distance: 102.0
click at [416, 170] on div "Email address amy.cl.oh@exxonmobil.com Mobile number 97221193" at bounding box center [347, 175] width 455 height 71
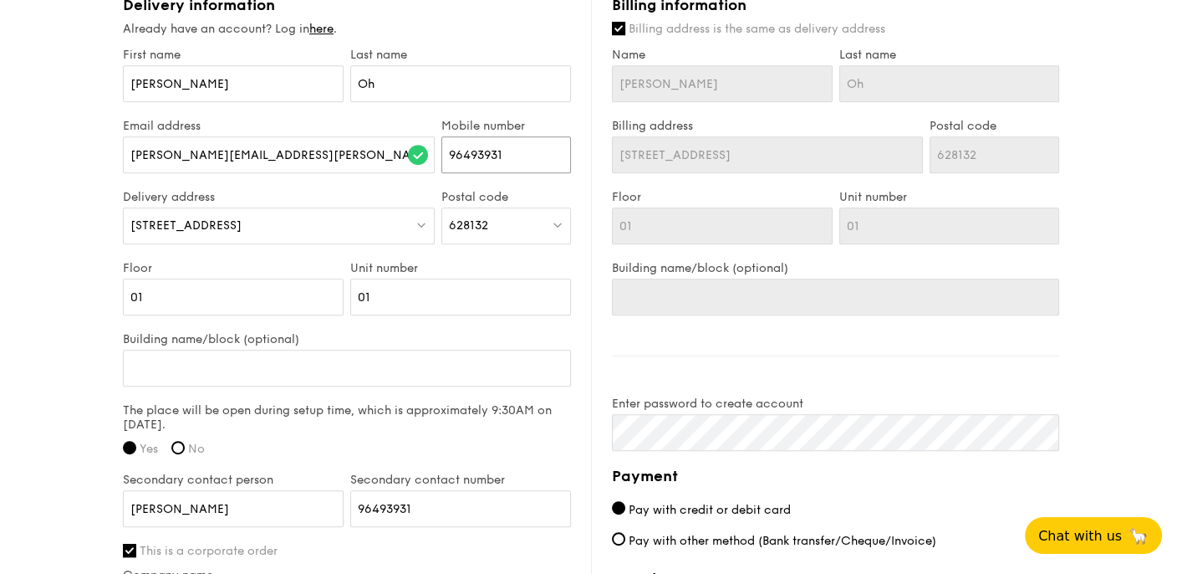
scroll to position [1170, 0]
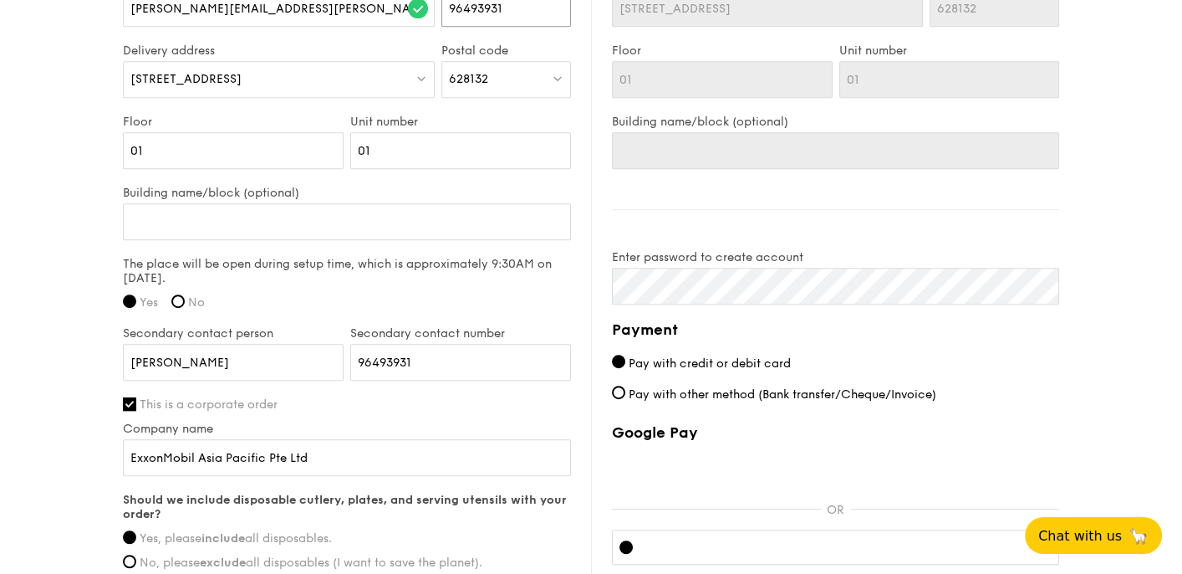
type input "96493931"
drag, startPoint x: 419, startPoint y: 352, endPoint x: 314, endPoint y: 348, distance: 104.6
click at [314, 348] on div "Secondary contact person Girish Secondary contact number 96493931" at bounding box center [347, 361] width 455 height 71
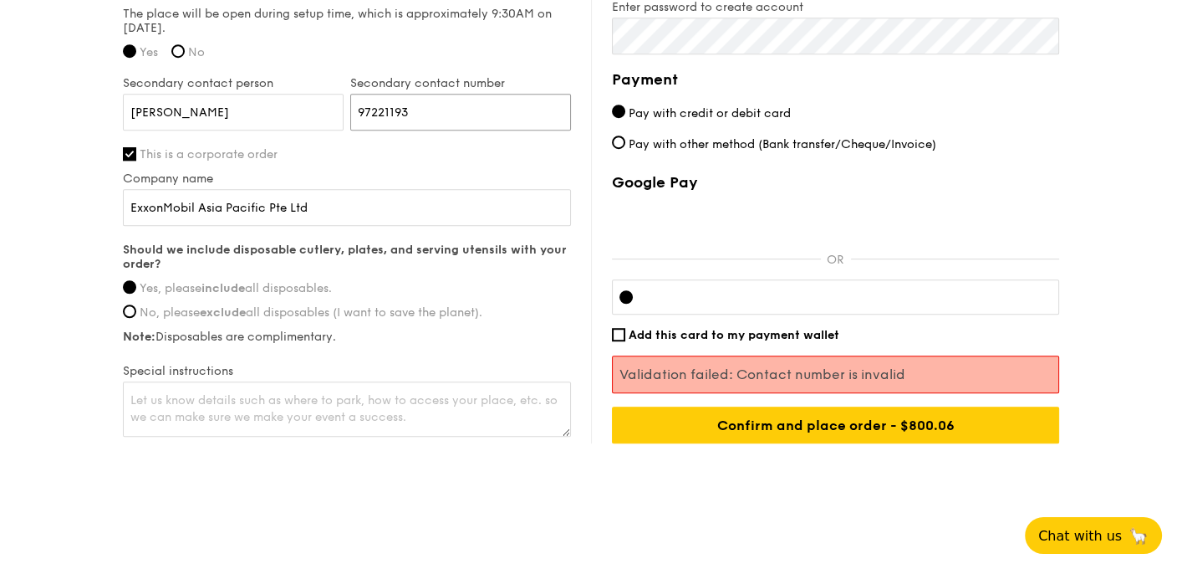
scroll to position [1421, 0]
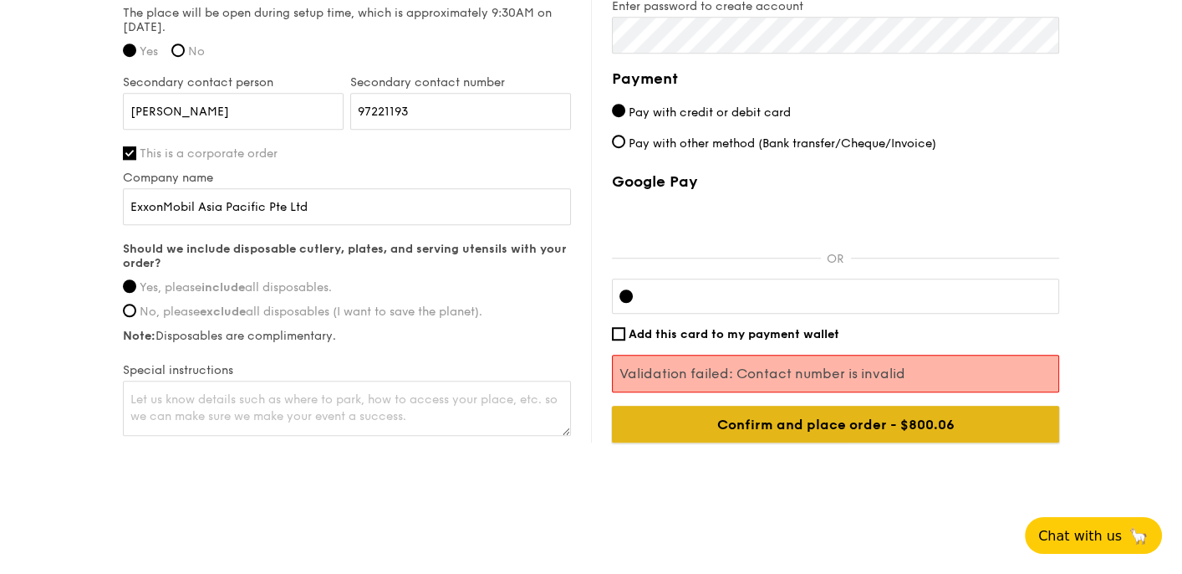
click at [863, 418] on input "Confirm and place order - $800.06" at bounding box center [835, 423] width 447 height 37
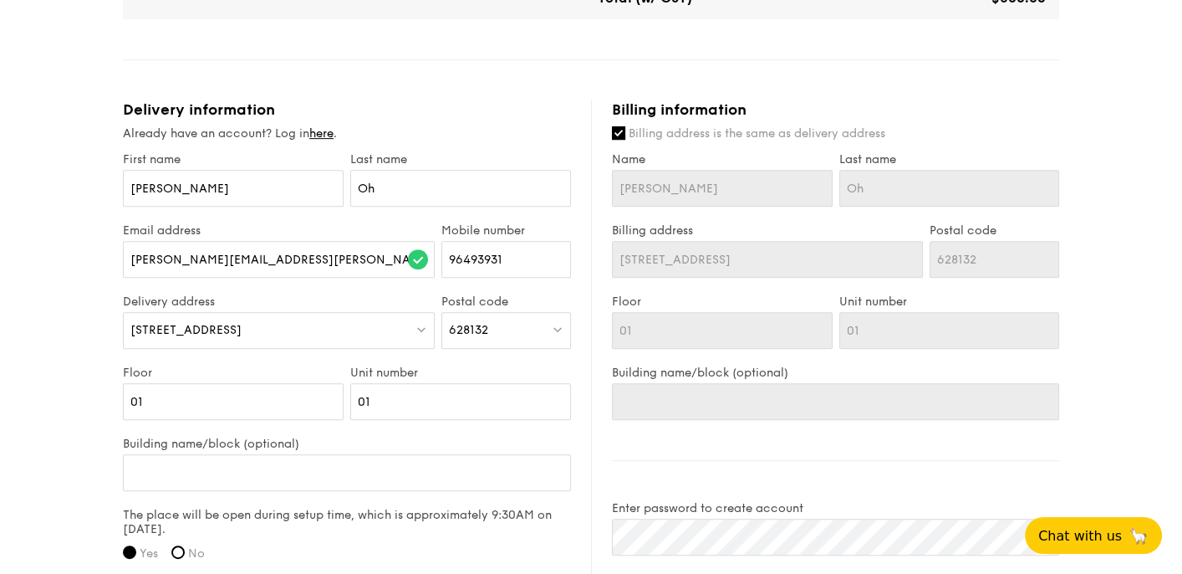
scroll to position [1087, 0]
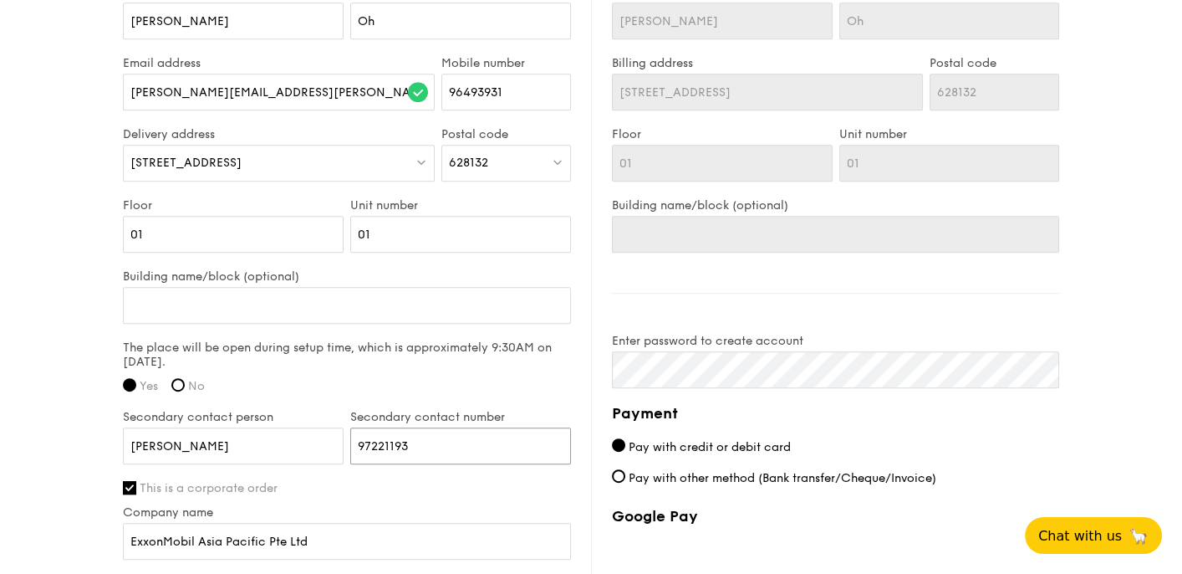
drag, startPoint x: 416, startPoint y: 436, endPoint x: 306, endPoint y: 431, distance: 109.6
click at [307, 431] on div "Secondary contact person Girish Secondary contact number 97221193" at bounding box center [347, 445] width 455 height 71
type input "96493931"
drag, startPoint x: 520, startPoint y: 93, endPoint x: 420, endPoint y: 80, distance: 101.1
click at [420, 80] on div "Email address amy.cl.oh@exxonmobil.com Mobile number 96493931" at bounding box center [347, 91] width 455 height 71
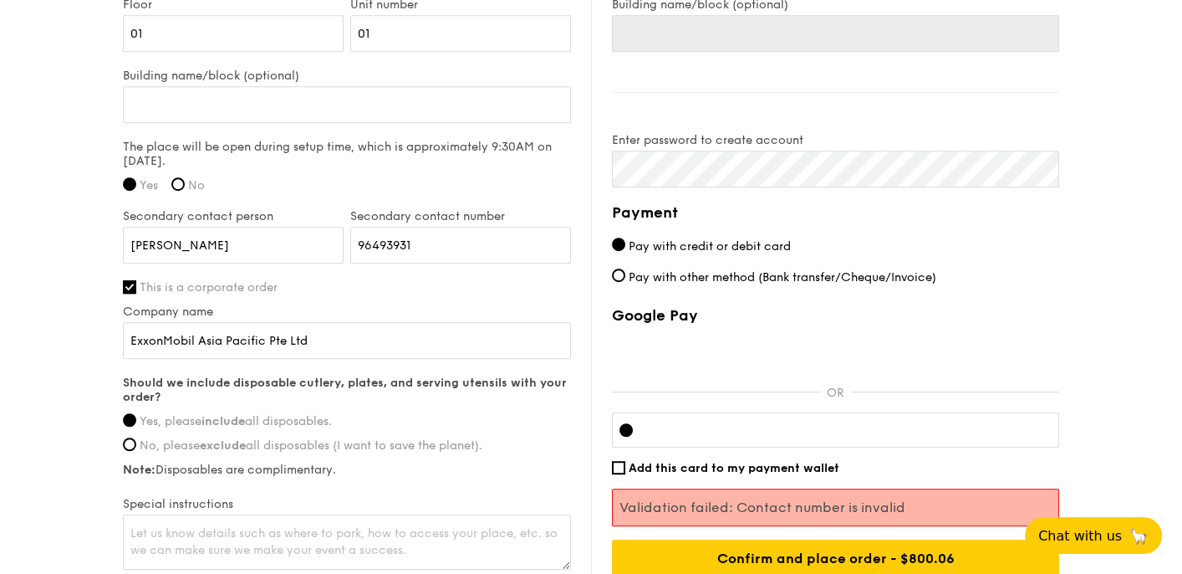
scroll to position [1421, 0]
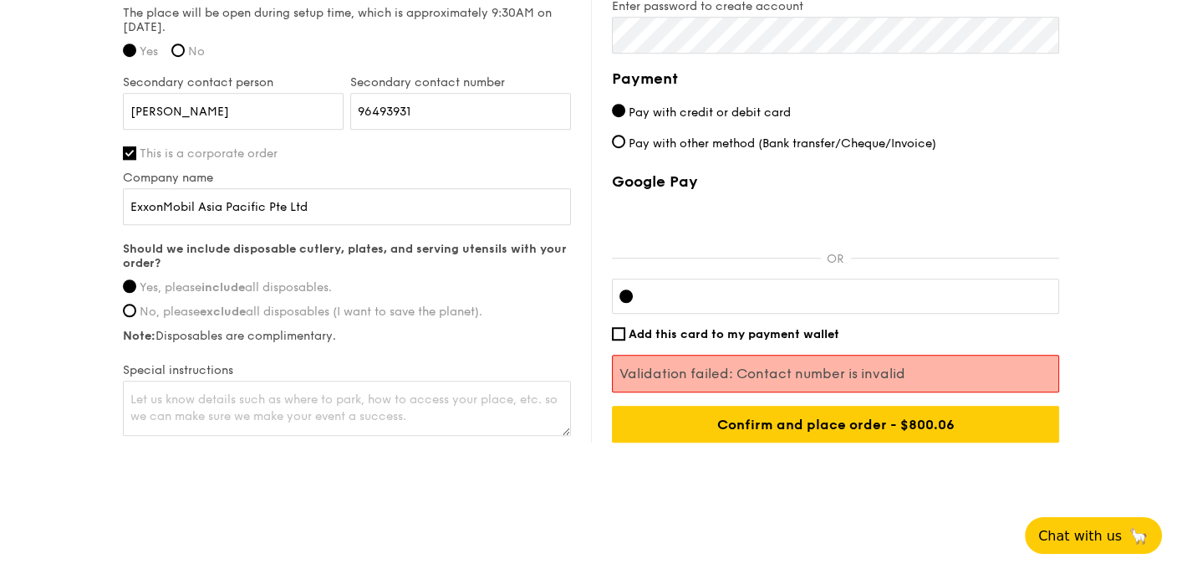
type input "97221193"
click at [780, 153] on div "Payment Pay with credit or debit card Pay with other method (Bank transfer/Cheq…" at bounding box center [835, 254] width 447 height 375
click at [801, 145] on span "Pay with other method (Bank transfer/Cheque/Invoice)" at bounding box center [783, 143] width 308 height 14
click at [625, 145] on input "Pay with other method (Bank transfer/Cheque/Invoice)" at bounding box center [618, 141] width 13 height 13
radio input "true"
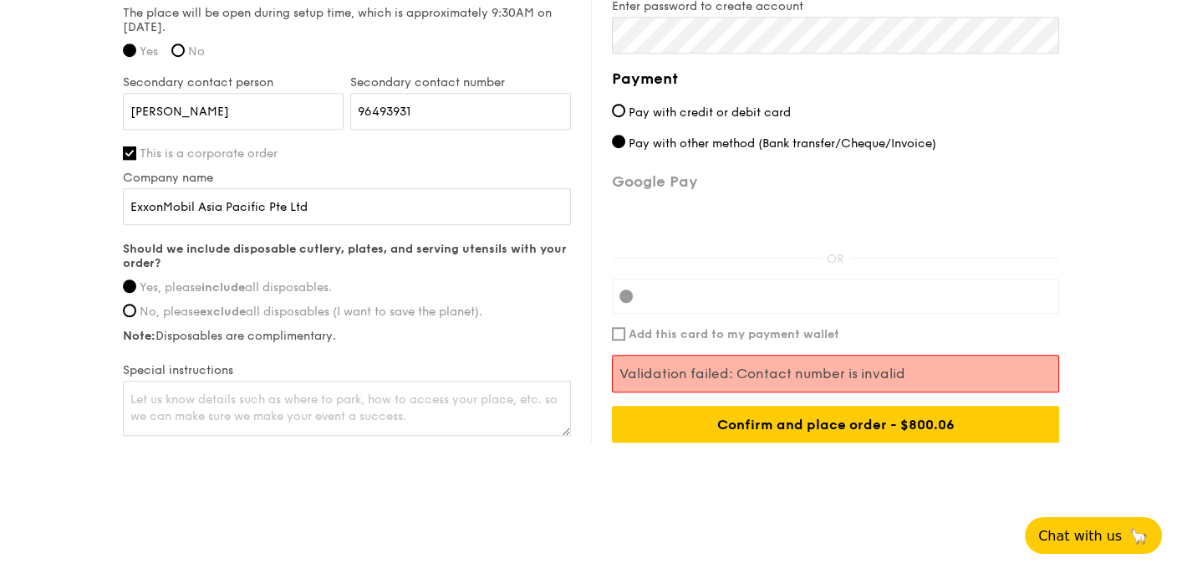
click at [632, 106] on span "Pay with credit or debit card" at bounding box center [710, 112] width 162 height 14
click at [625, 106] on input "Pay with credit or debit card" at bounding box center [618, 110] width 13 height 13
radio input "true"
click at [880, 263] on div "Google Pay OR Add this card to my payment wallet Validation failed: Contact num…" at bounding box center [835, 307] width 447 height 270
click at [723, 334] on span "Add this card to my payment wallet" at bounding box center [734, 334] width 211 height 14
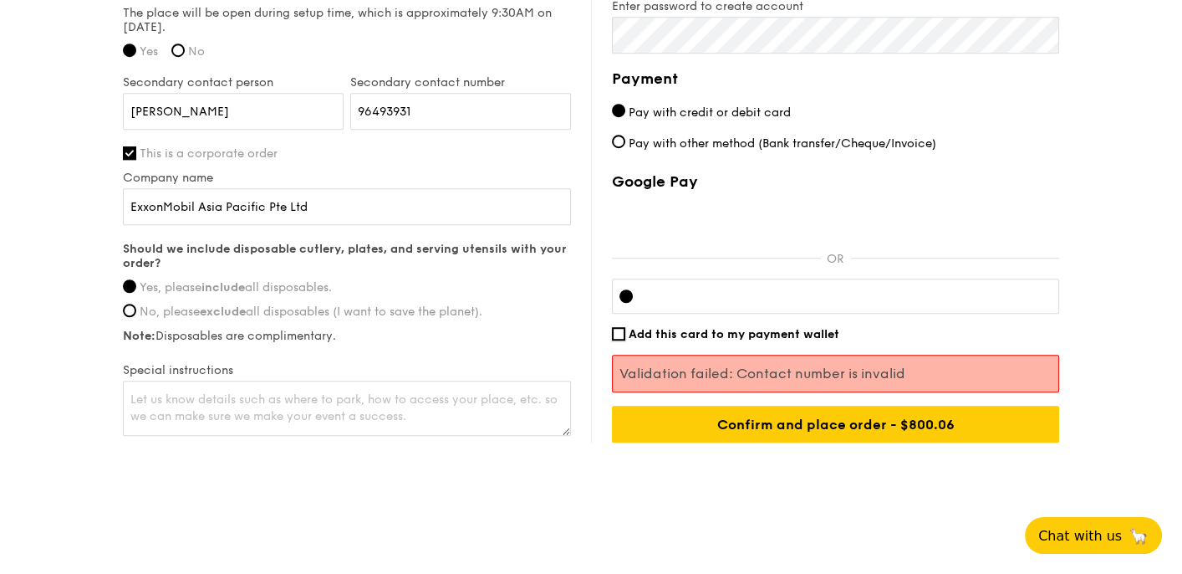
click at [625, 334] on input "Add this card to my payment wallet" at bounding box center [618, 333] width 13 height 13
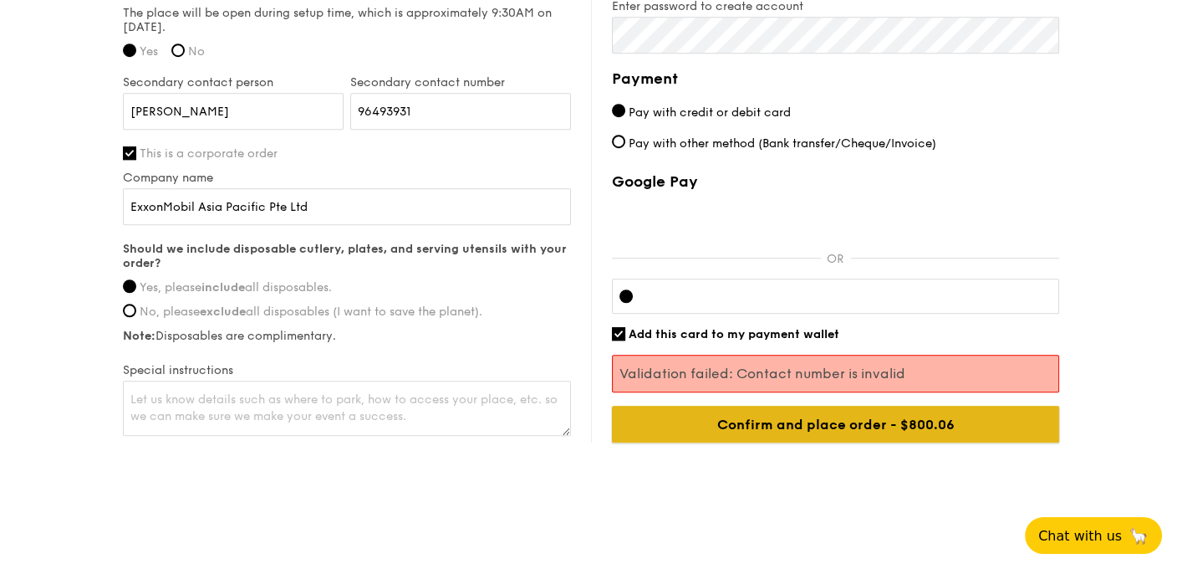
click at [857, 426] on input "Confirm and place order - $800.06" at bounding box center [835, 423] width 447 height 37
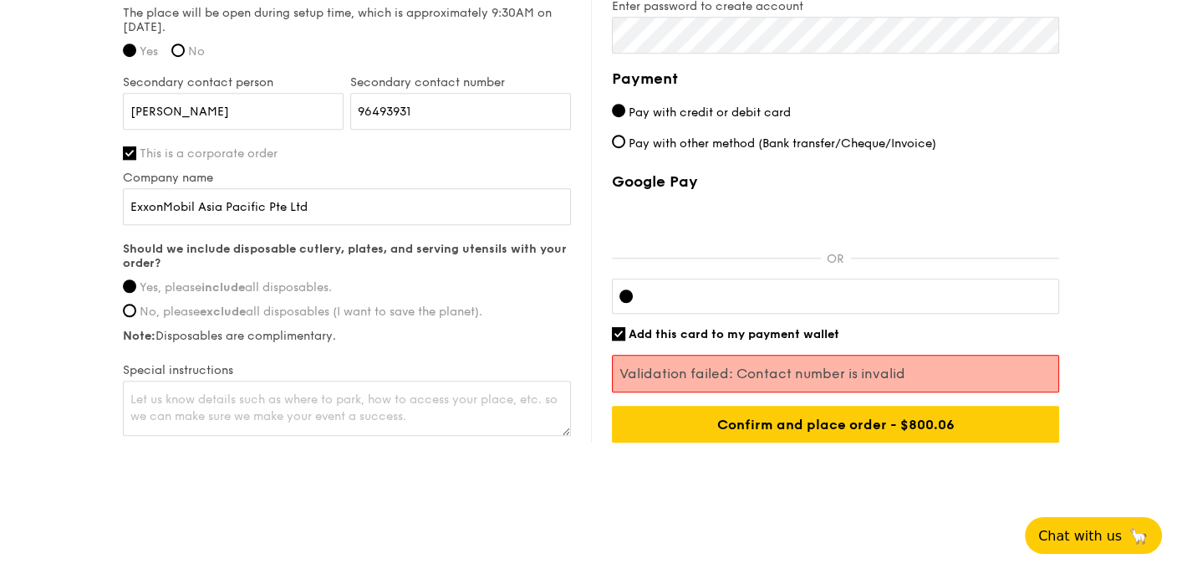
click at [666, 330] on span "Add this card to my payment wallet" at bounding box center [734, 334] width 211 height 14
click at [625, 330] on input "Add this card to my payment wallet" at bounding box center [618, 333] width 13 height 13
checkbox input "false"
click at [314, 398] on textarea at bounding box center [347, 407] width 448 height 55
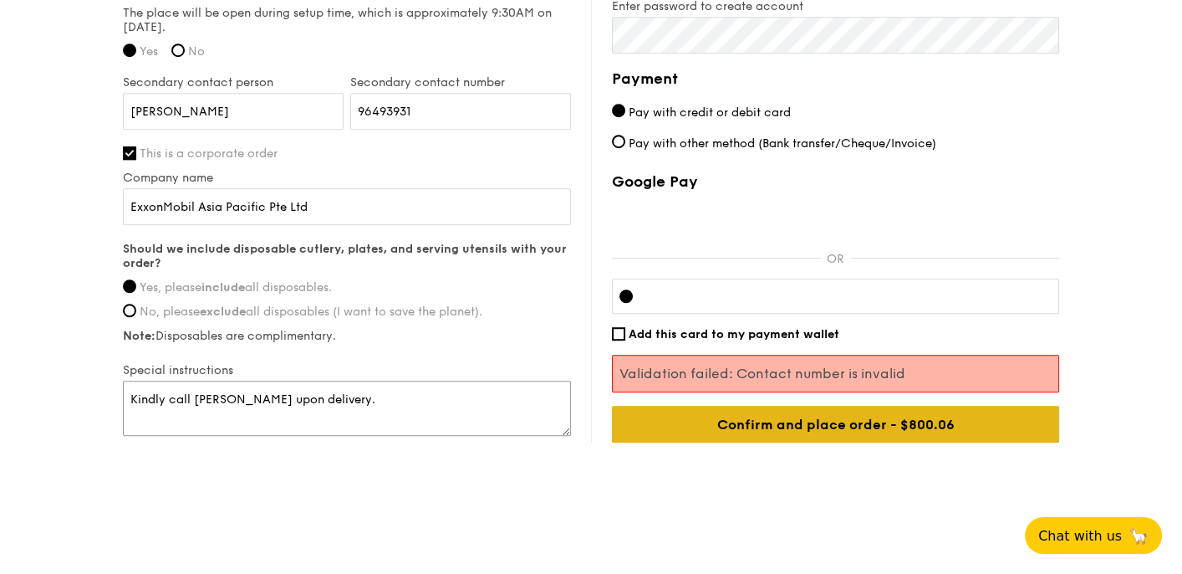
type textarea "Kindly call Amy upon delivery."
click at [871, 426] on input "Confirm and place order - $800.06" at bounding box center [835, 423] width 447 height 37
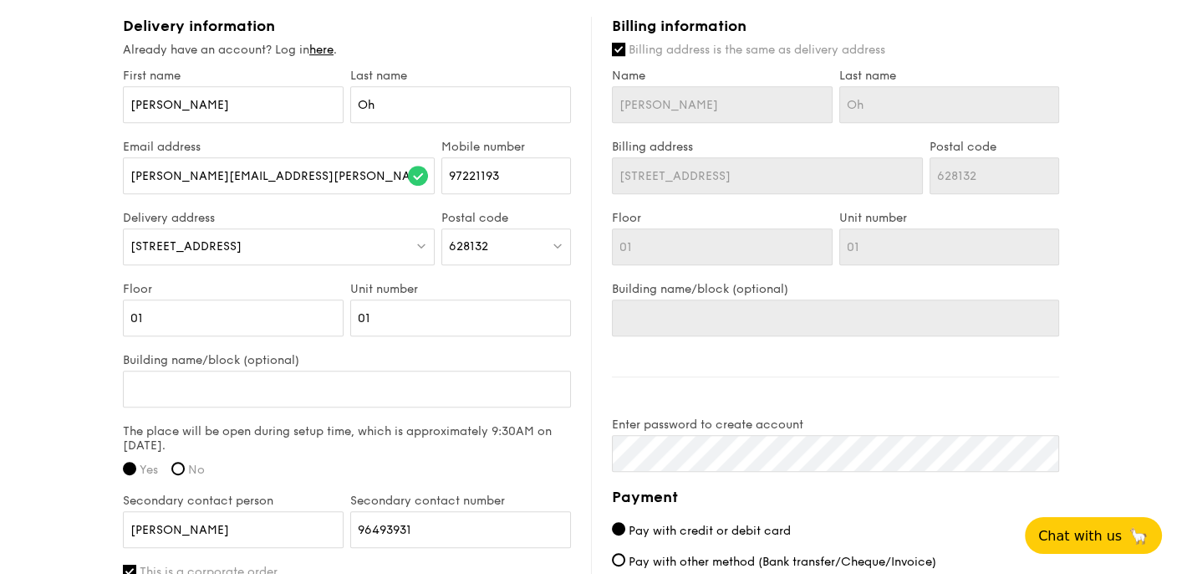
scroll to position [1170, 0]
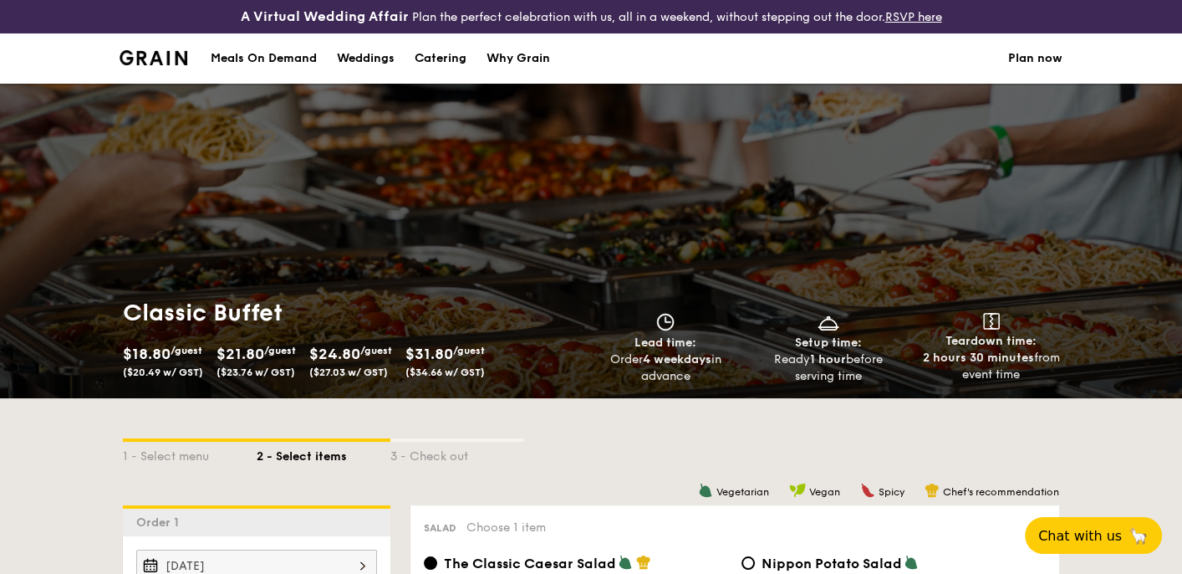
click at [262, 58] on div "Meals On Demand" at bounding box center [264, 58] width 106 height 50
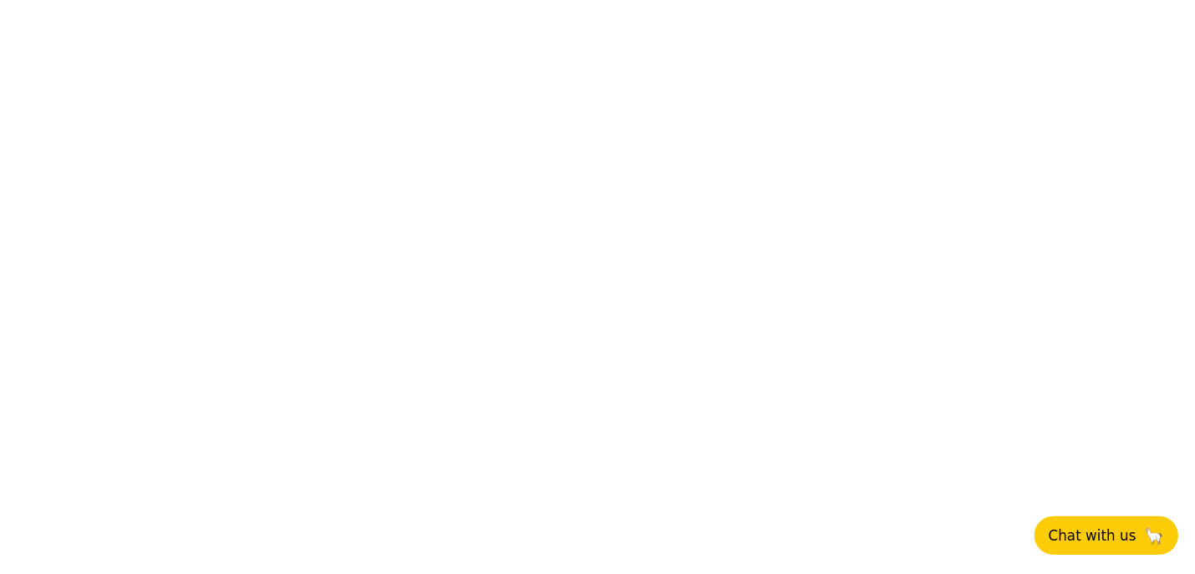
click at [1124, 527] on span "Chat with us" at bounding box center [1092, 535] width 88 height 17
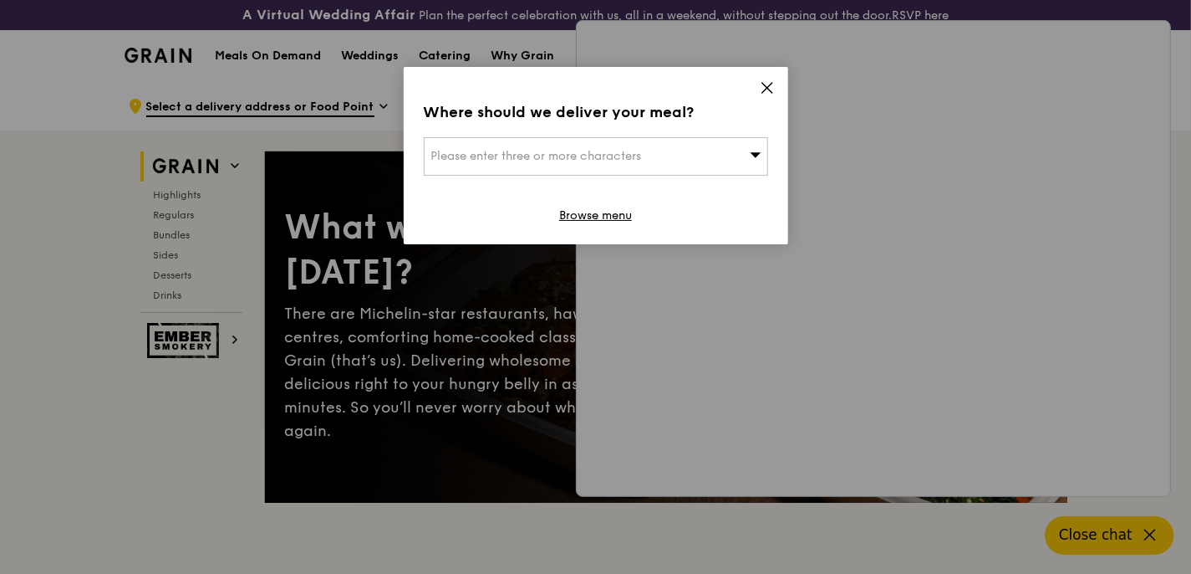
click at [767, 85] on icon at bounding box center [767, 87] width 15 height 15
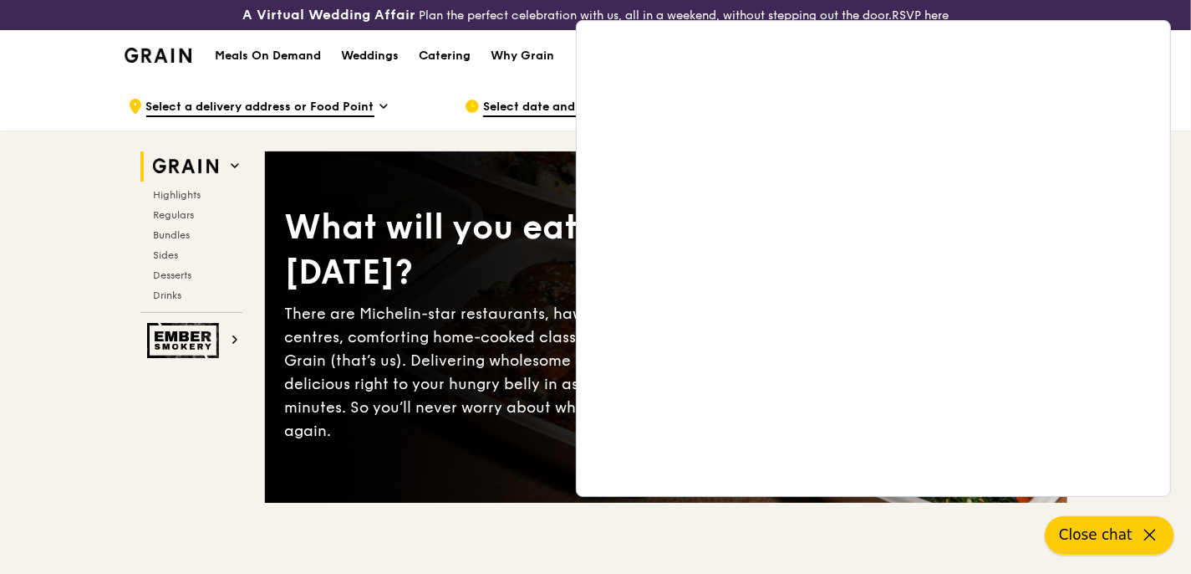
click at [1142, 533] on icon at bounding box center [1150, 535] width 20 height 20
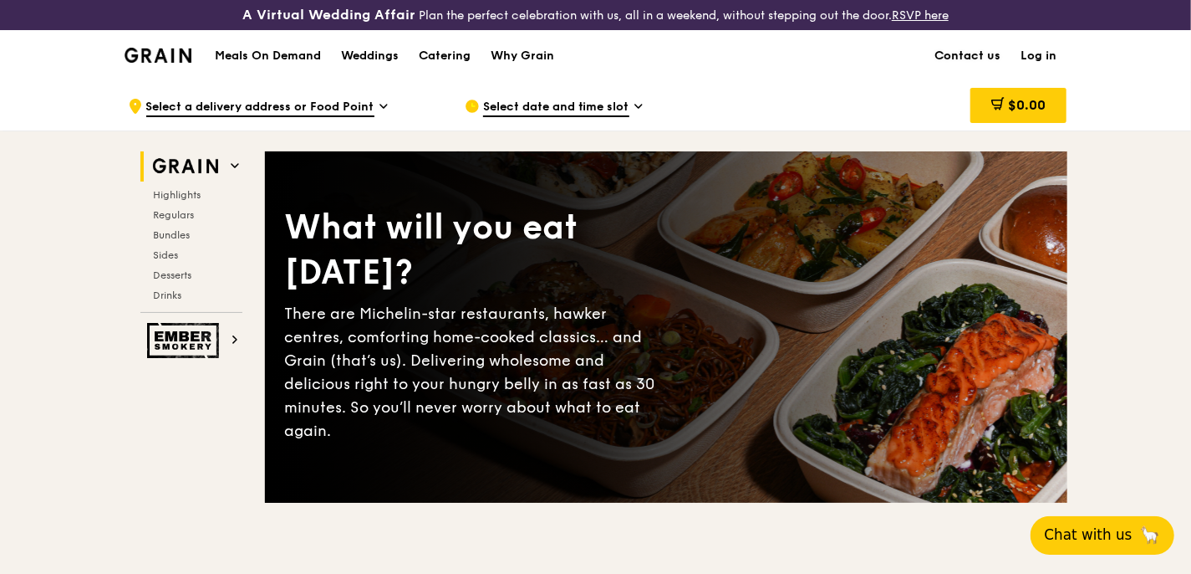
click at [977, 56] on link "Contact us" at bounding box center [968, 56] width 86 height 50
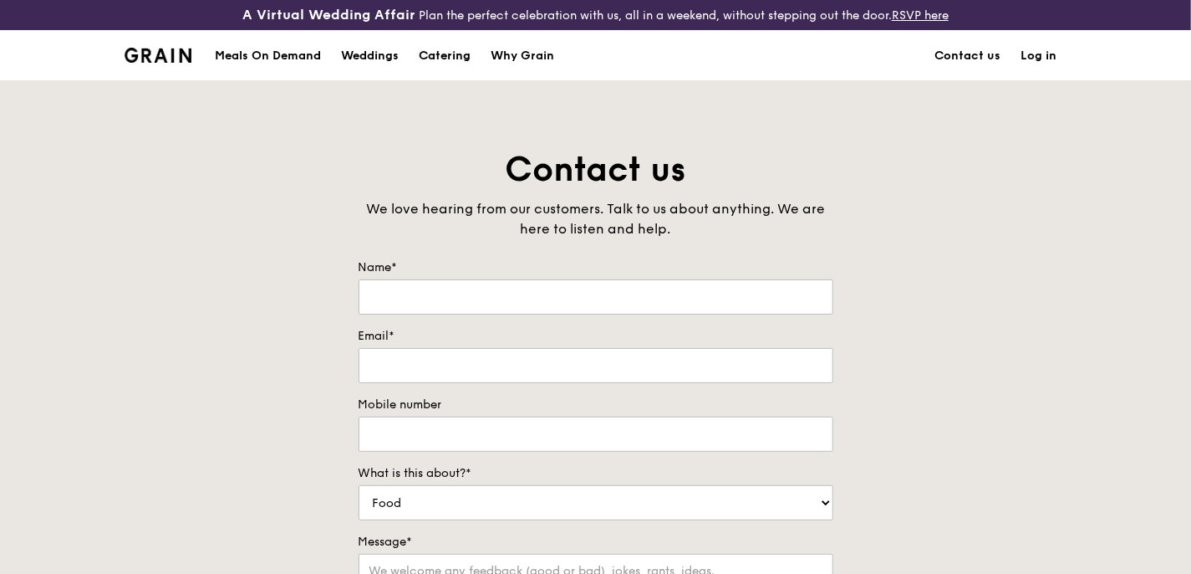
click at [451, 59] on div "Catering" at bounding box center [445, 56] width 52 height 50
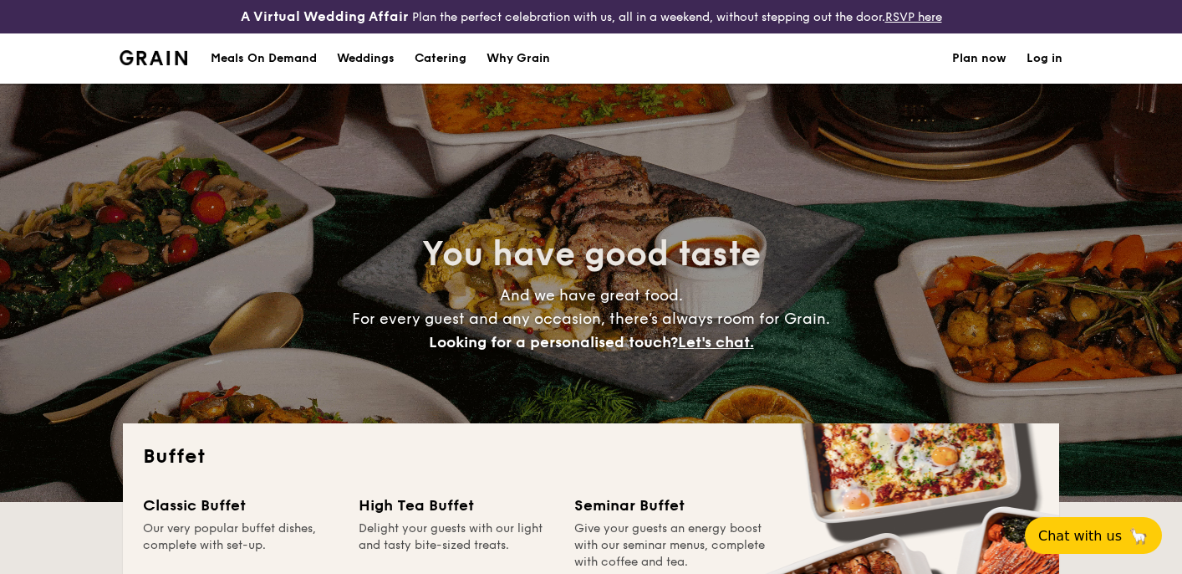
select select
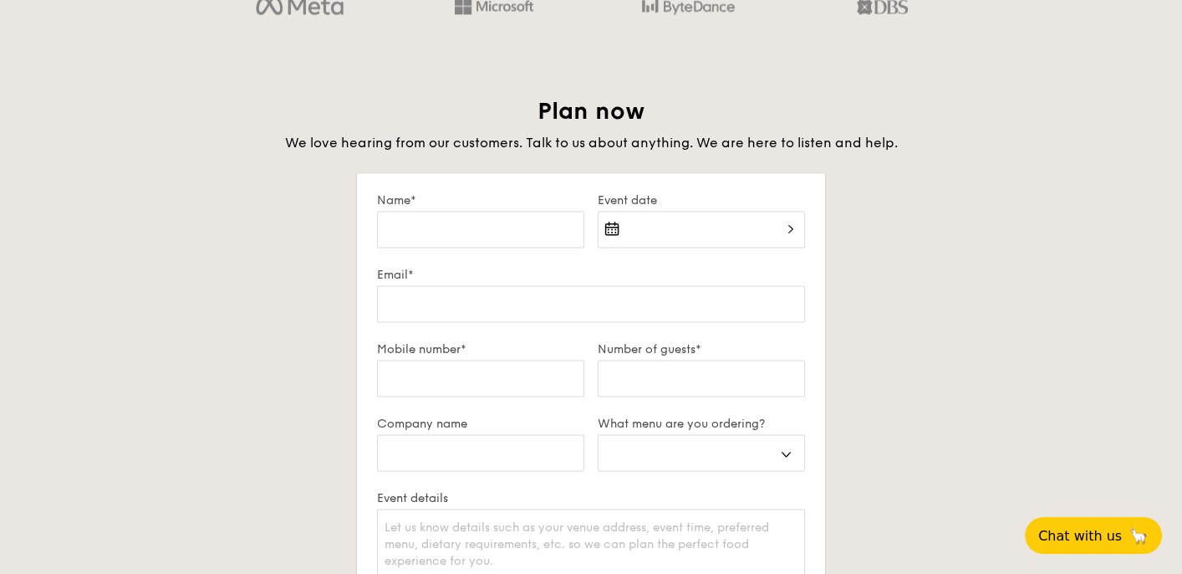
scroll to position [2792, 0]
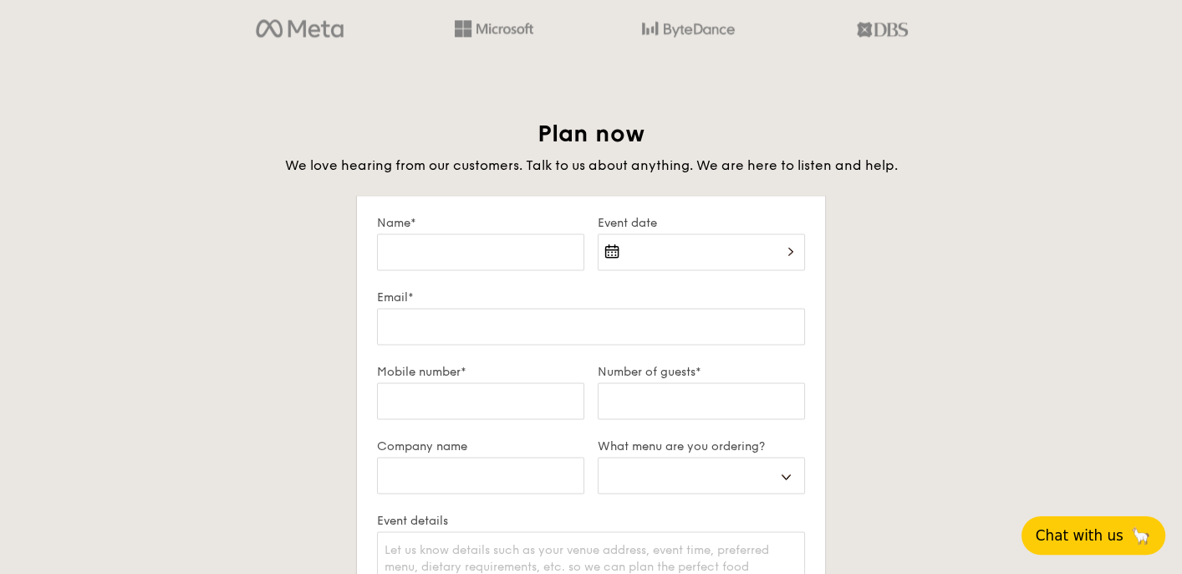
click at [1084, 534] on span "Chat with us" at bounding box center [1080, 535] width 88 height 17
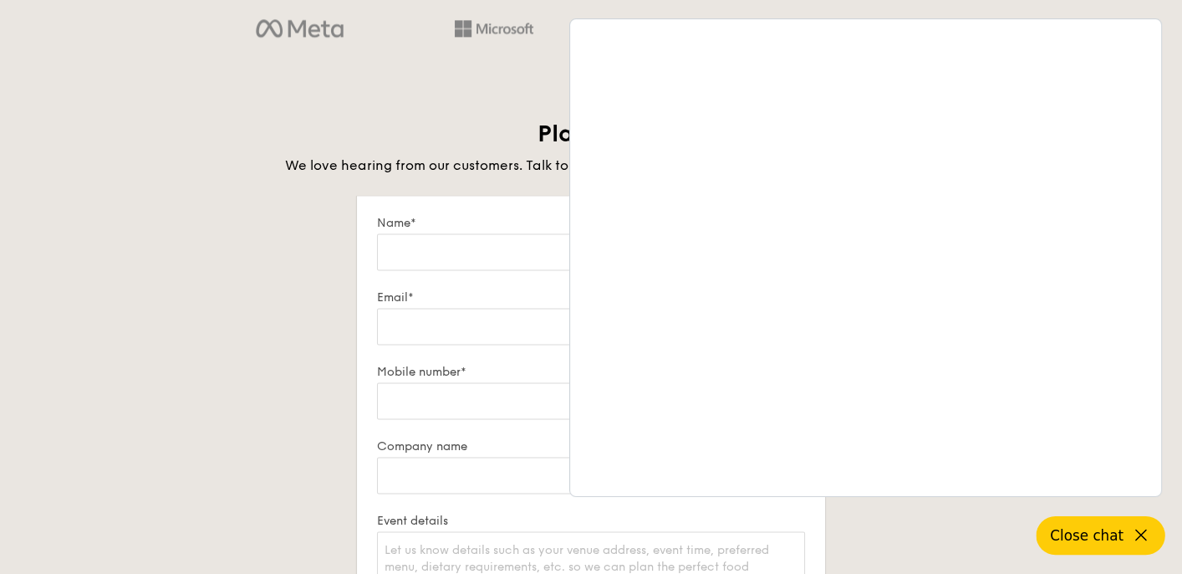
click at [1139, 533] on icon at bounding box center [1141, 535] width 20 height 20
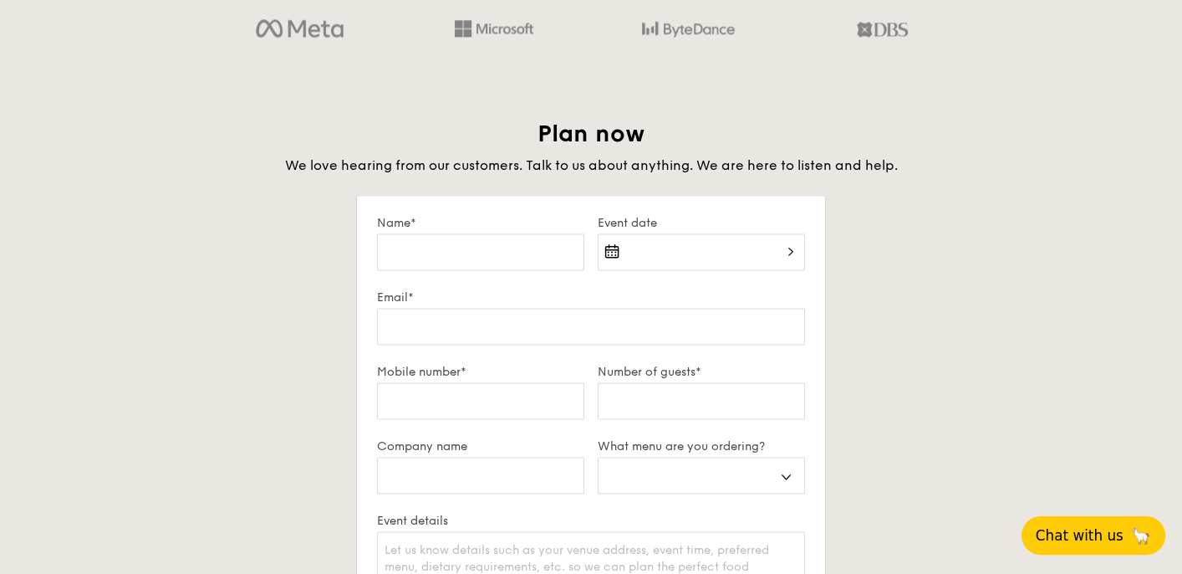
click at [1018, 293] on div "Plan now We love hearing from our customers. Talk to us about anything. We are …" at bounding box center [591, 507] width 936 height 776
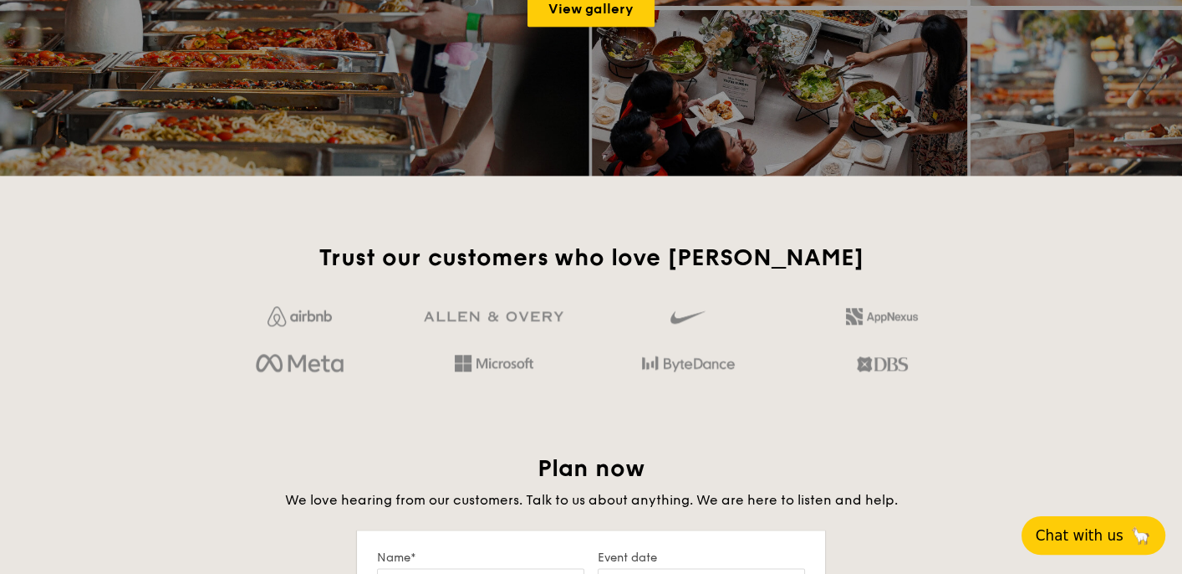
scroll to position [2123, 0]
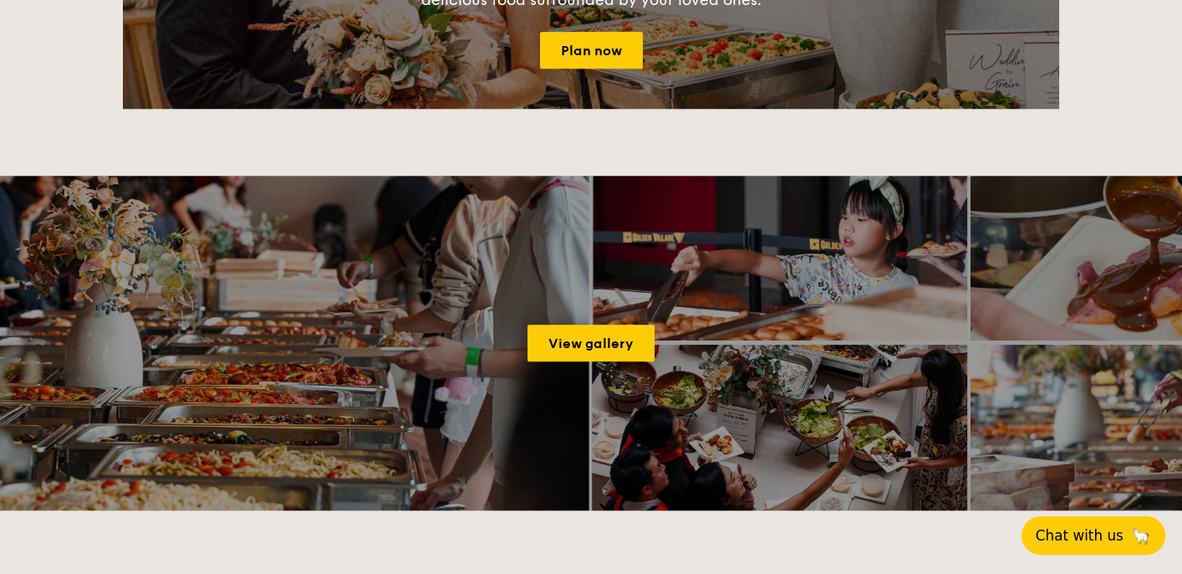
click at [846, 286] on div "View gallery" at bounding box center [591, 343] width 1182 height 334
click at [575, 339] on link "View gallery" at bounding box center [591, 342] width 127 height 37
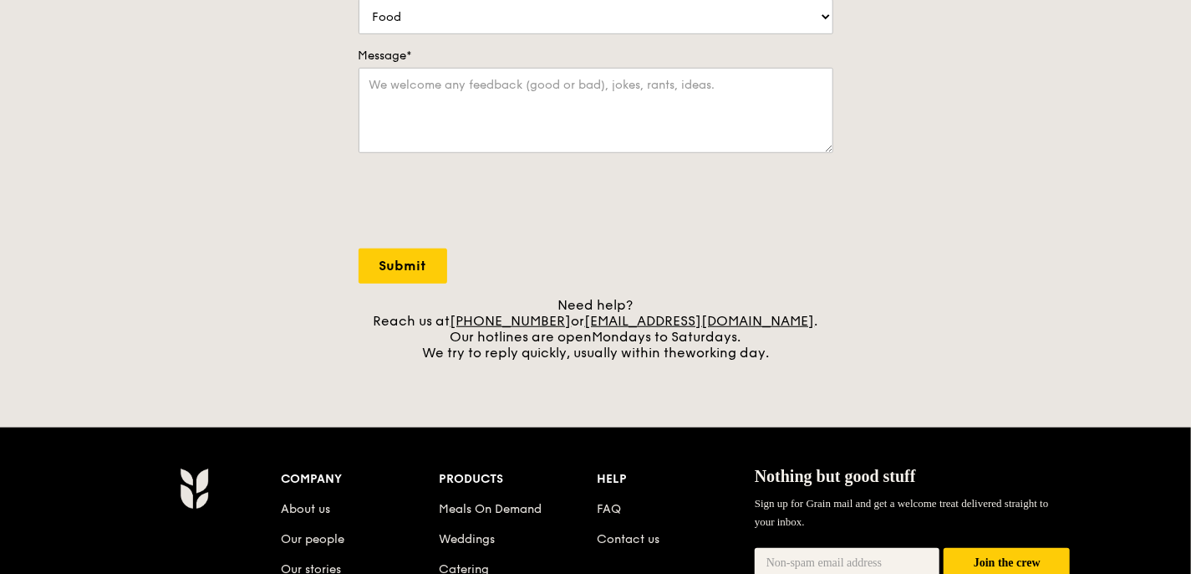
scroll to position [669, 0]
